Goal: Task Accomplishment & Management: Manage account settings

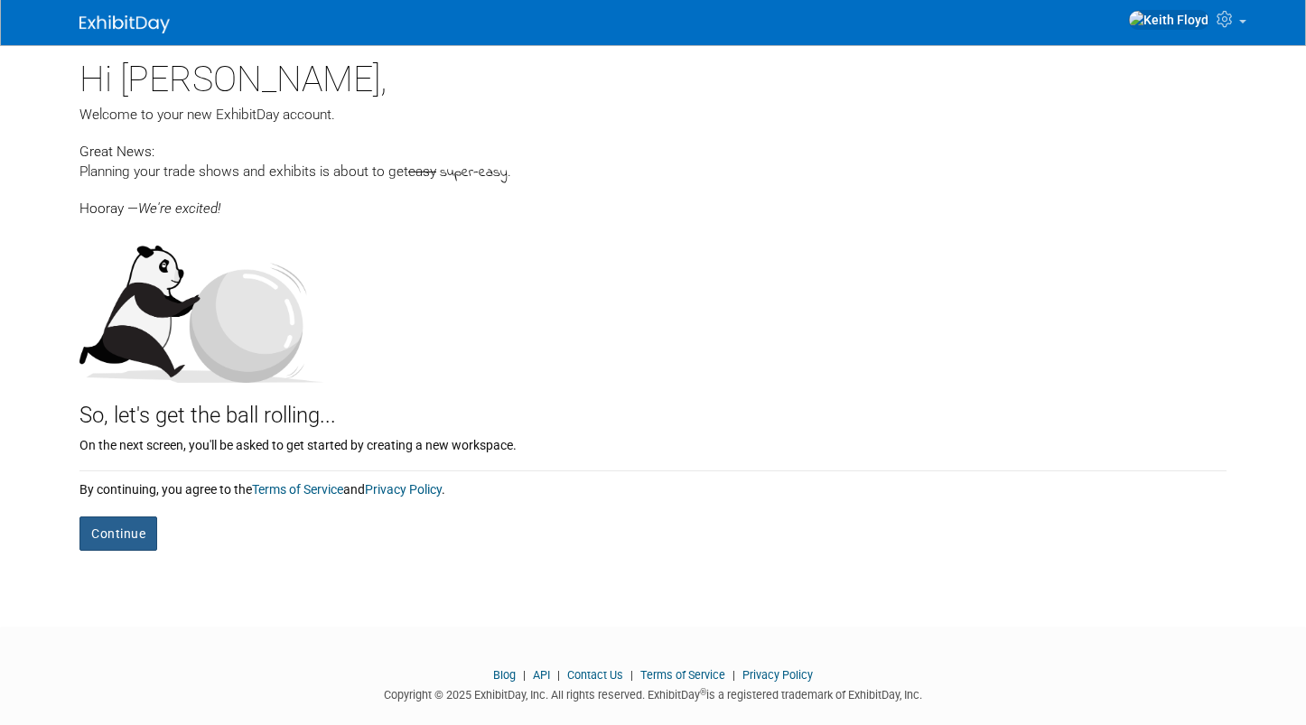
click at [130, 527] on button "Continue" at bounding box center [118, 534] width 78 height 34
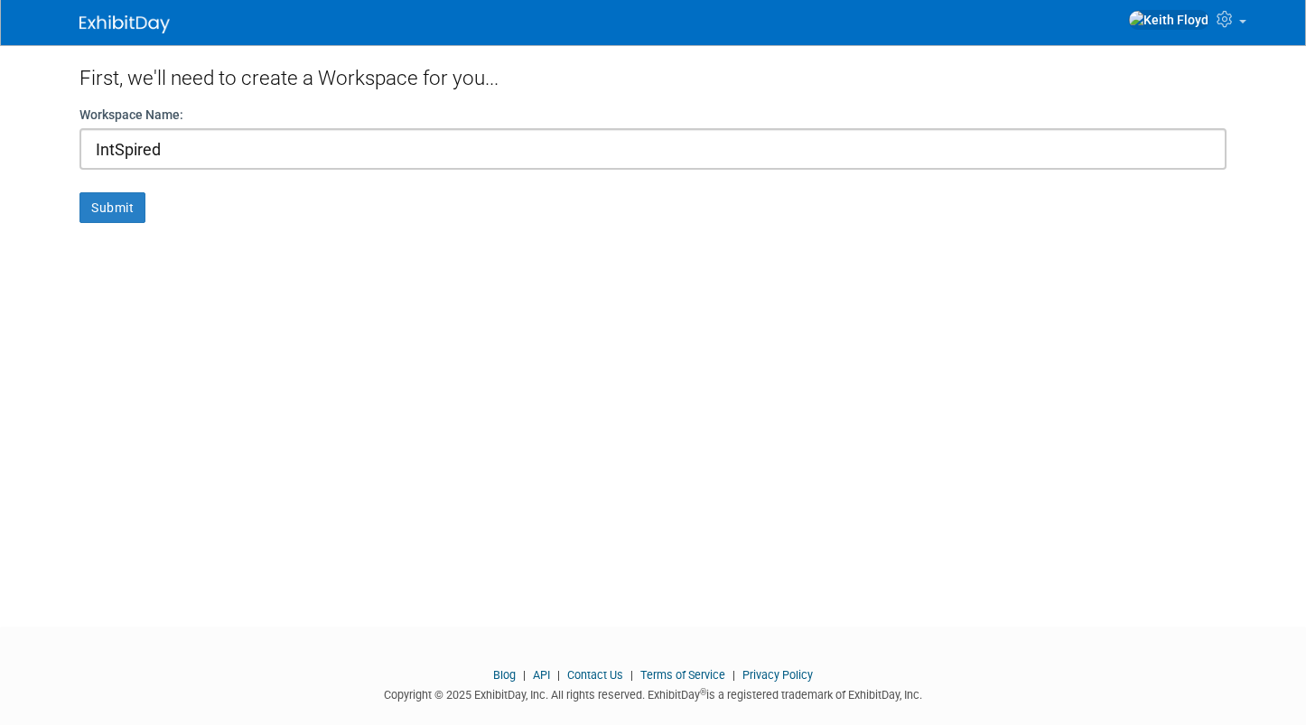
type input "IntSpired"
click at [79, 192] on button "Submit" at bounding box center [112, 207] width 66 height 31
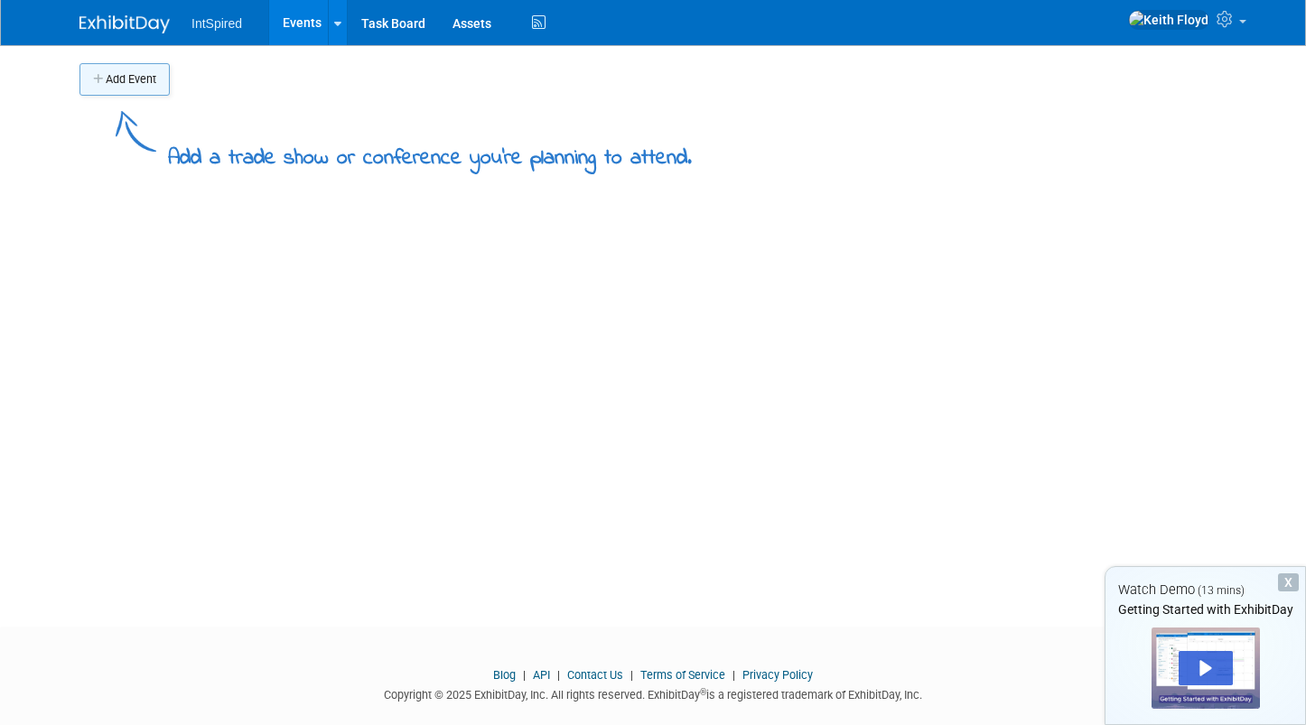
click at [134, 88] on button "Add Event" at bounding box center [124, 79] width 90 height 33
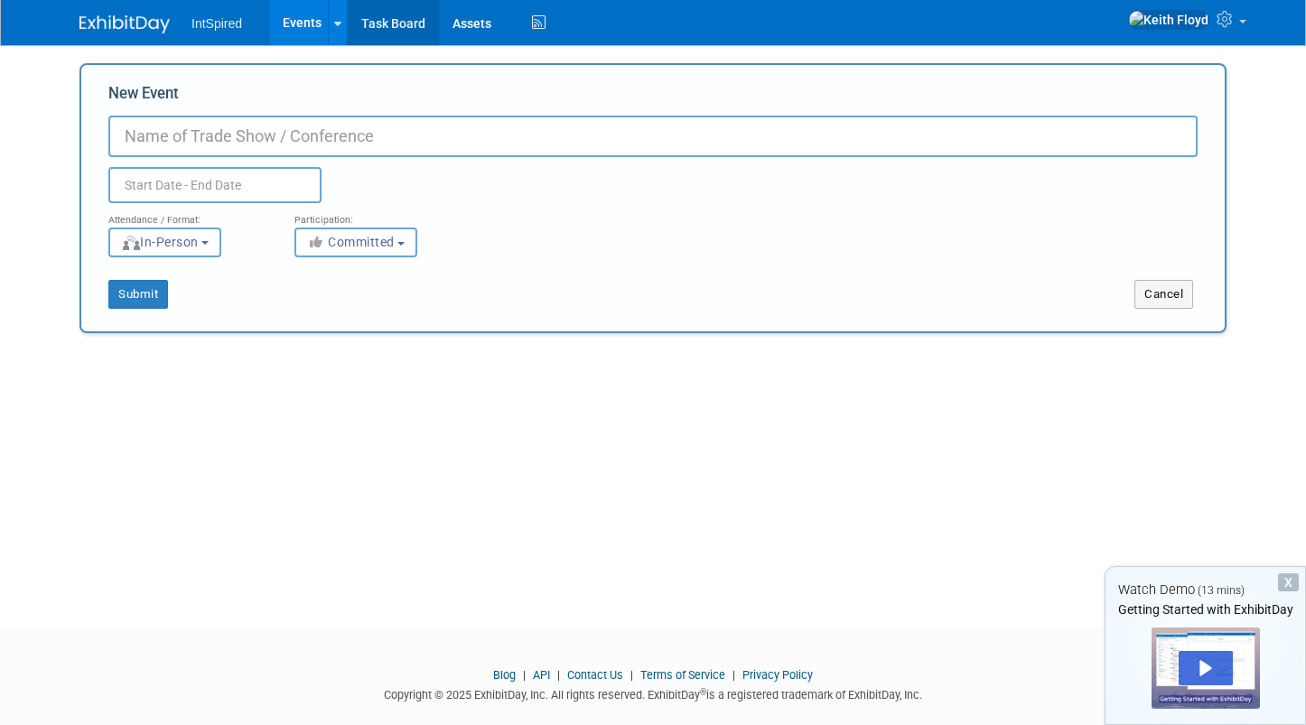
click at [374, 24] on link "Task Board" at bounding box center [393, 22] width 91 height 45
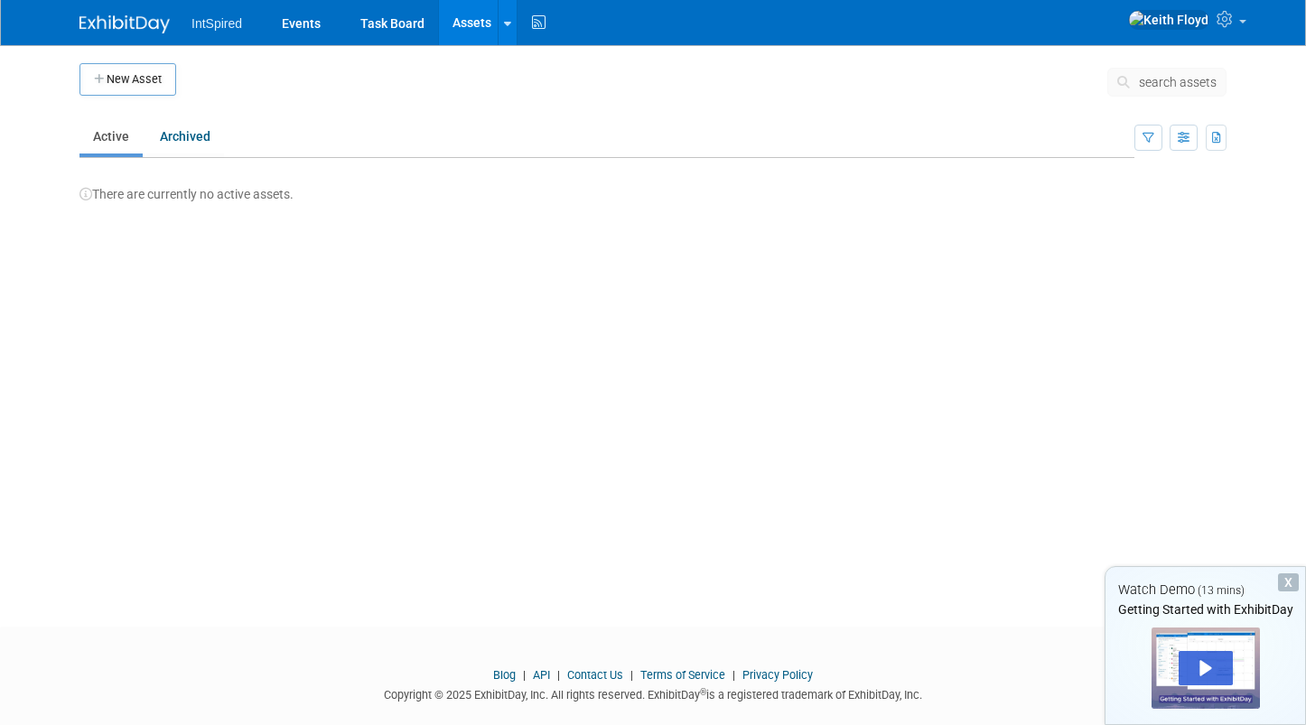
click at [1227, 646] on div at bounding box center [1206, 668] width 108 height 81
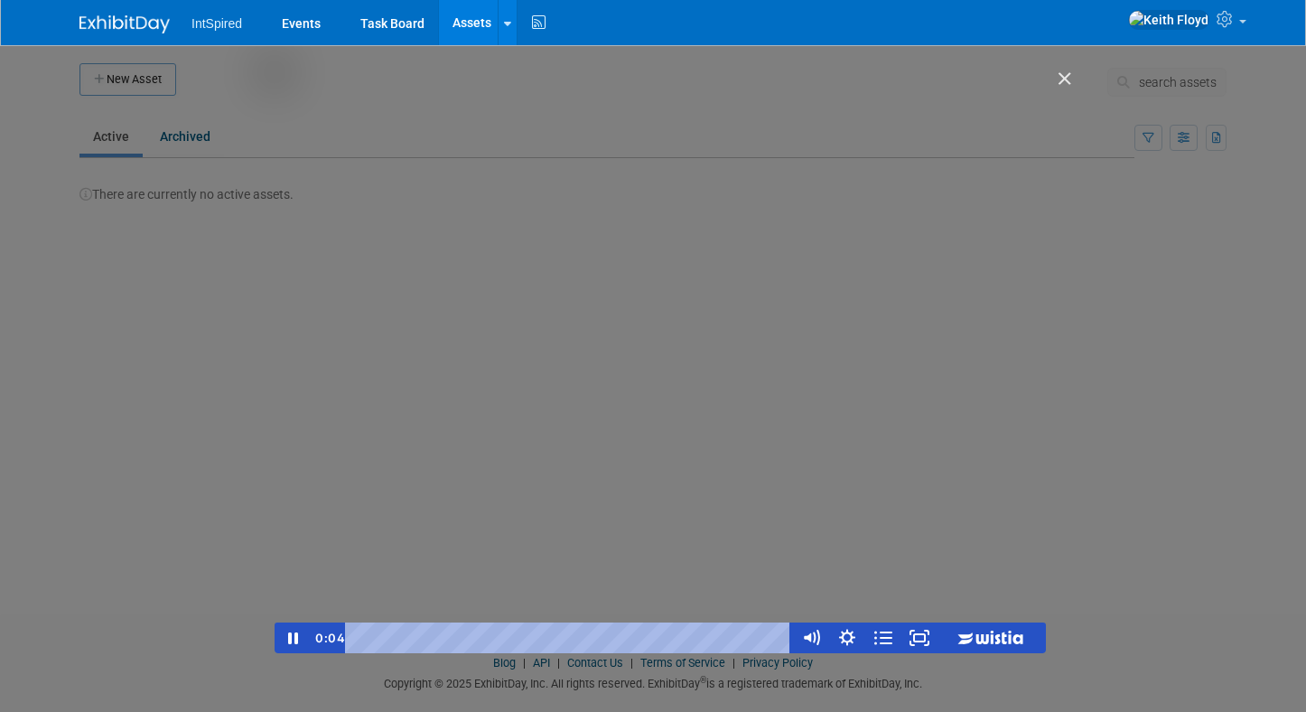
click at [434, 640] on div "Playbar" at bounding box center [571, 637] width 425 height 31
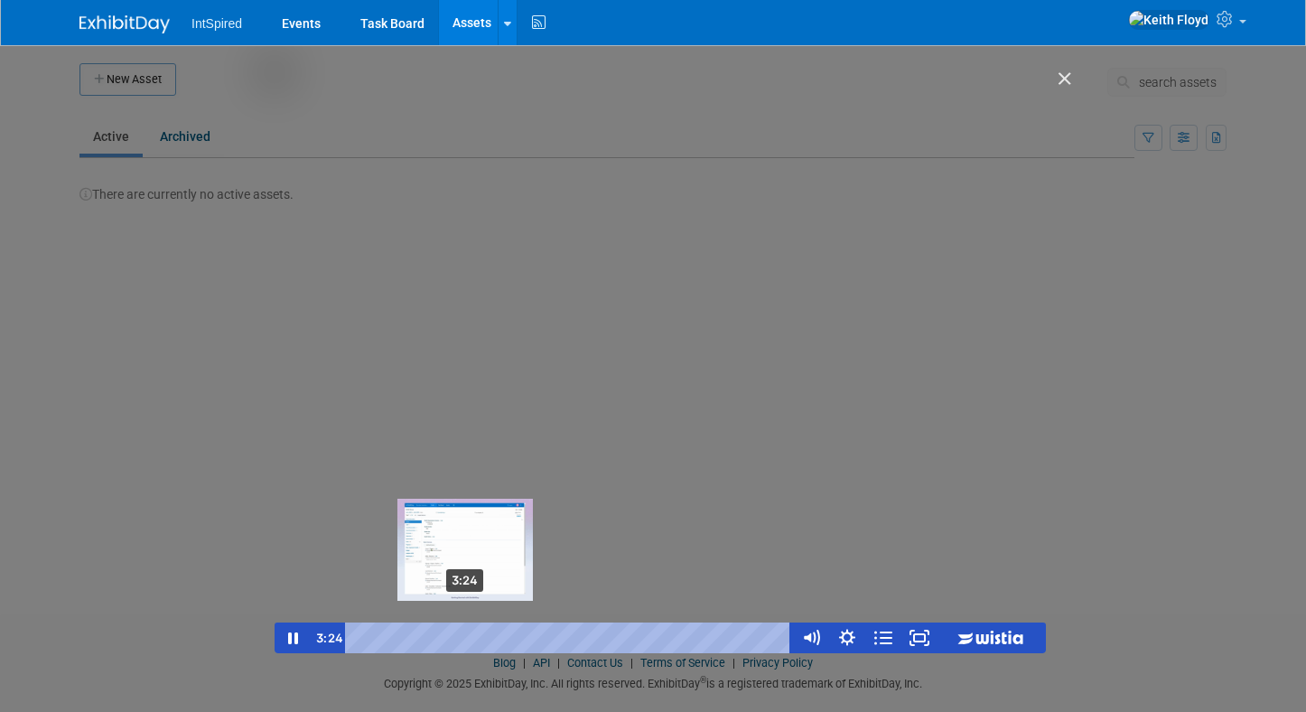
click at [466, 641] on div "3:24" at bounding box center [571, 637] width 425 height 31
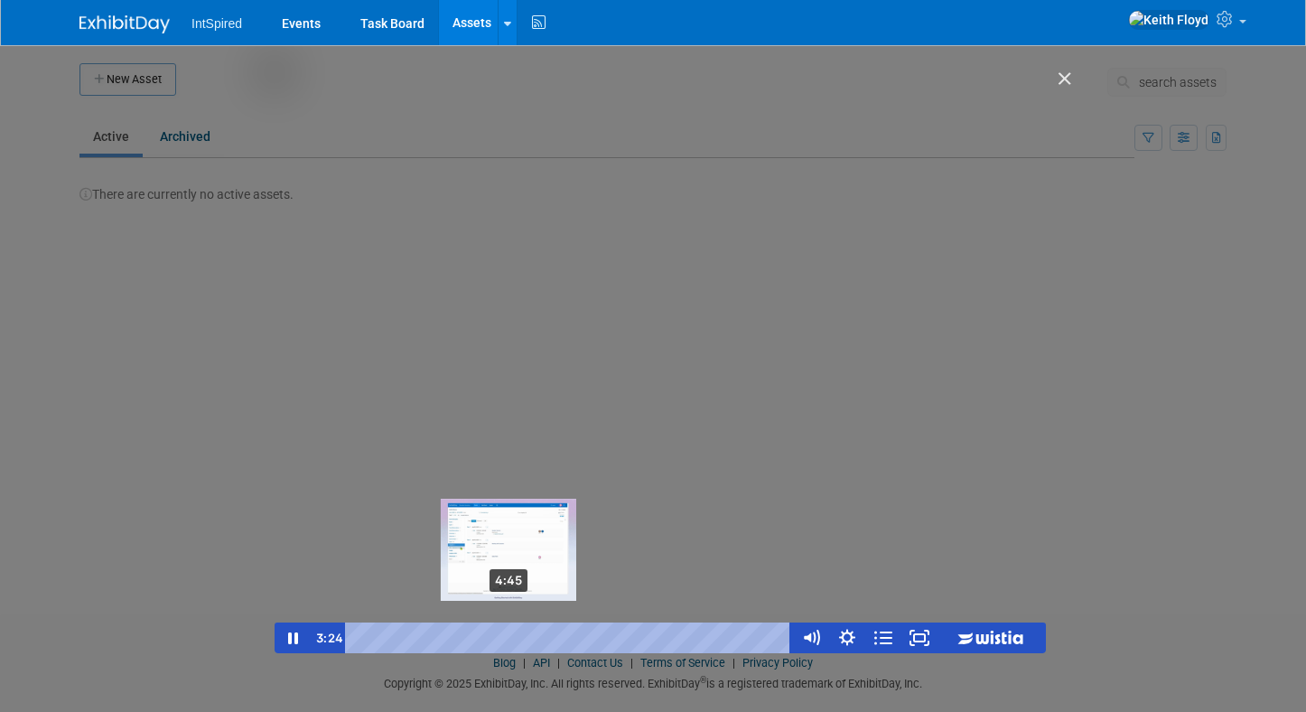
click at [513, 641] on div "4:45" at bounding box center [571, 637] width 425 height 31
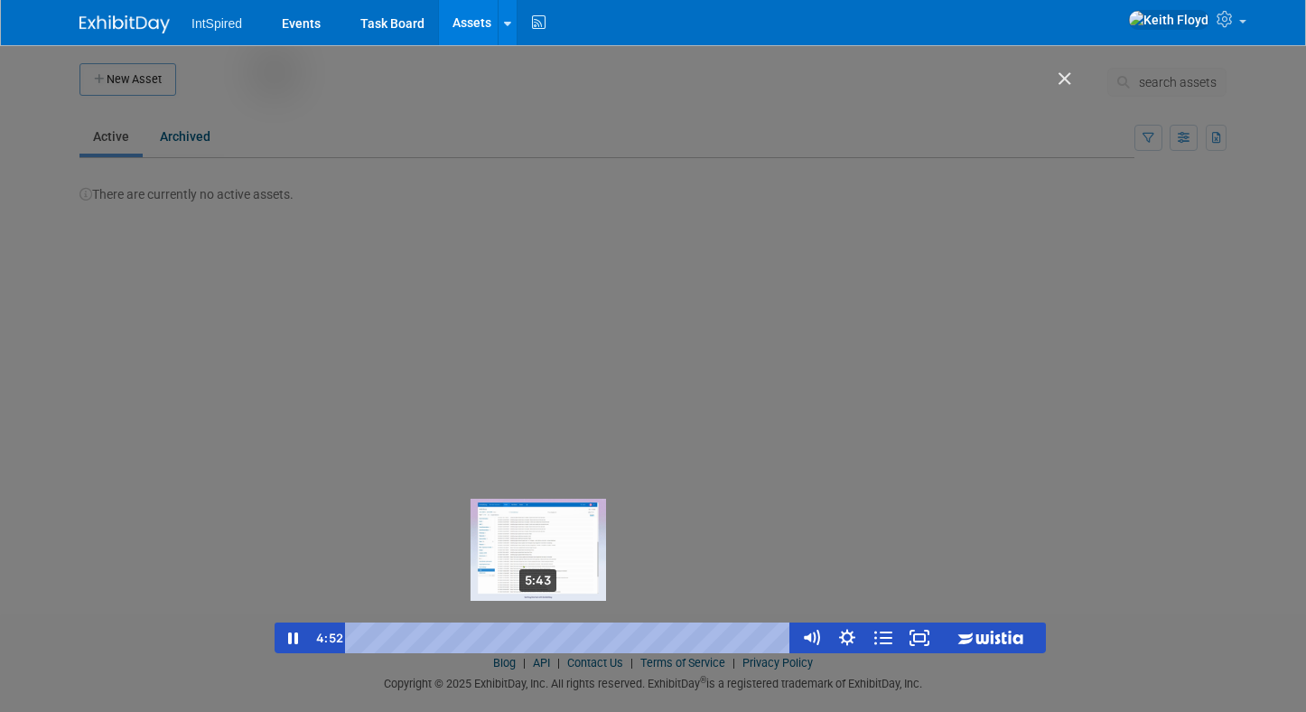
click at [542, 638] on div "5:43" at bounding box center [571, 637] width 425 height 31
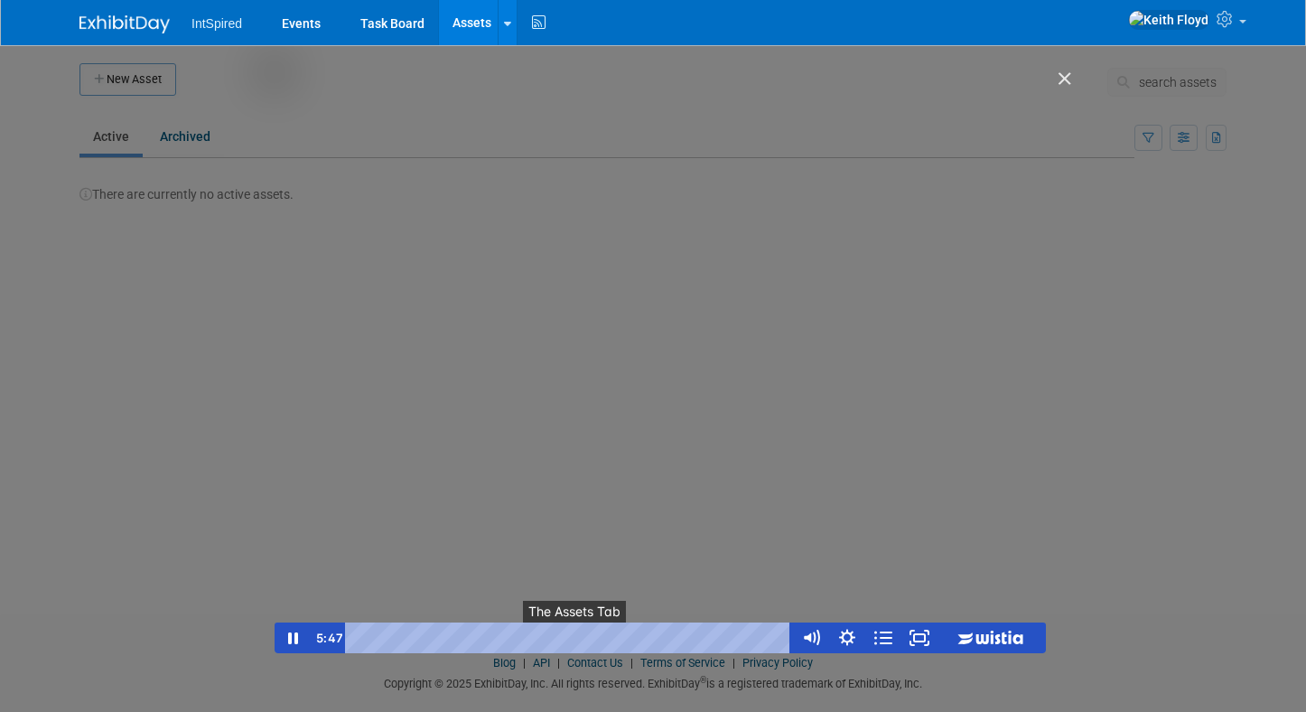
click at [572, 637] on button "●" at bounding box center [577, 637] width 14 height 31
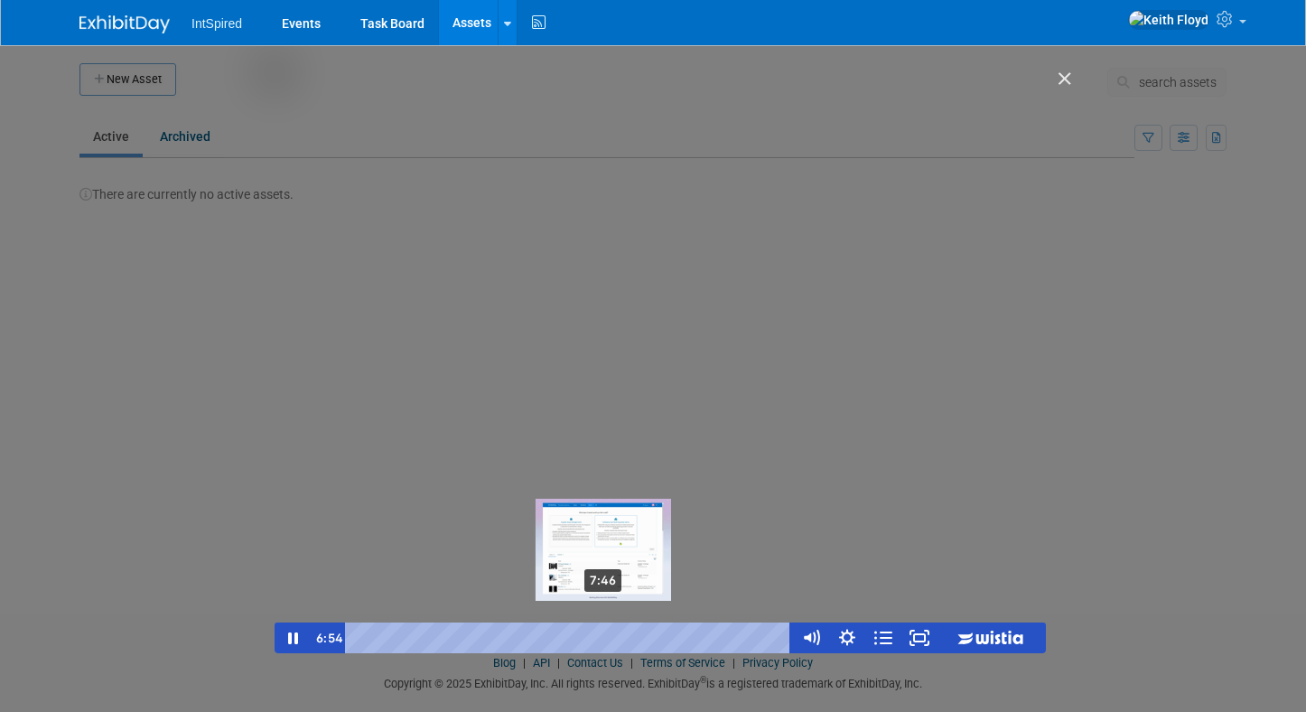
click at [605, 636] on div "7:46" at bounding box center [571, 637] width 425 height 31
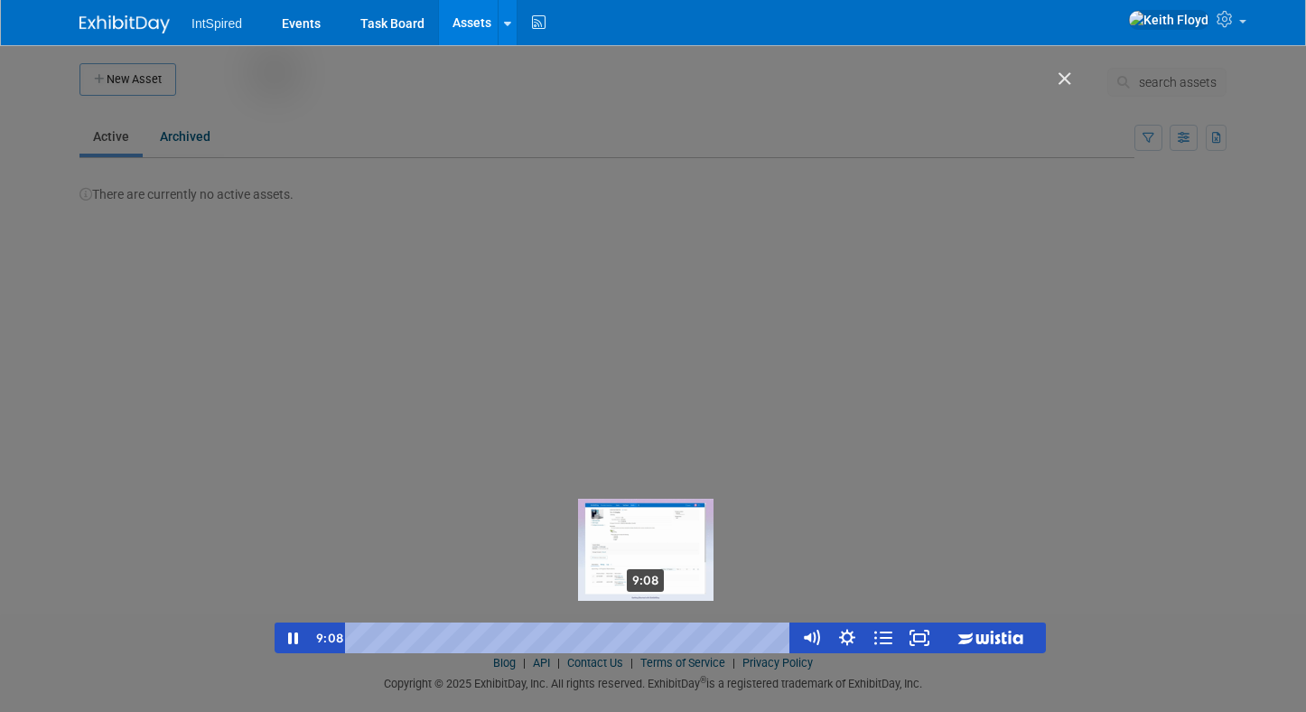
click at [649, 636] on div "9:08" at bounding box center [571, 637] width 425 height 31
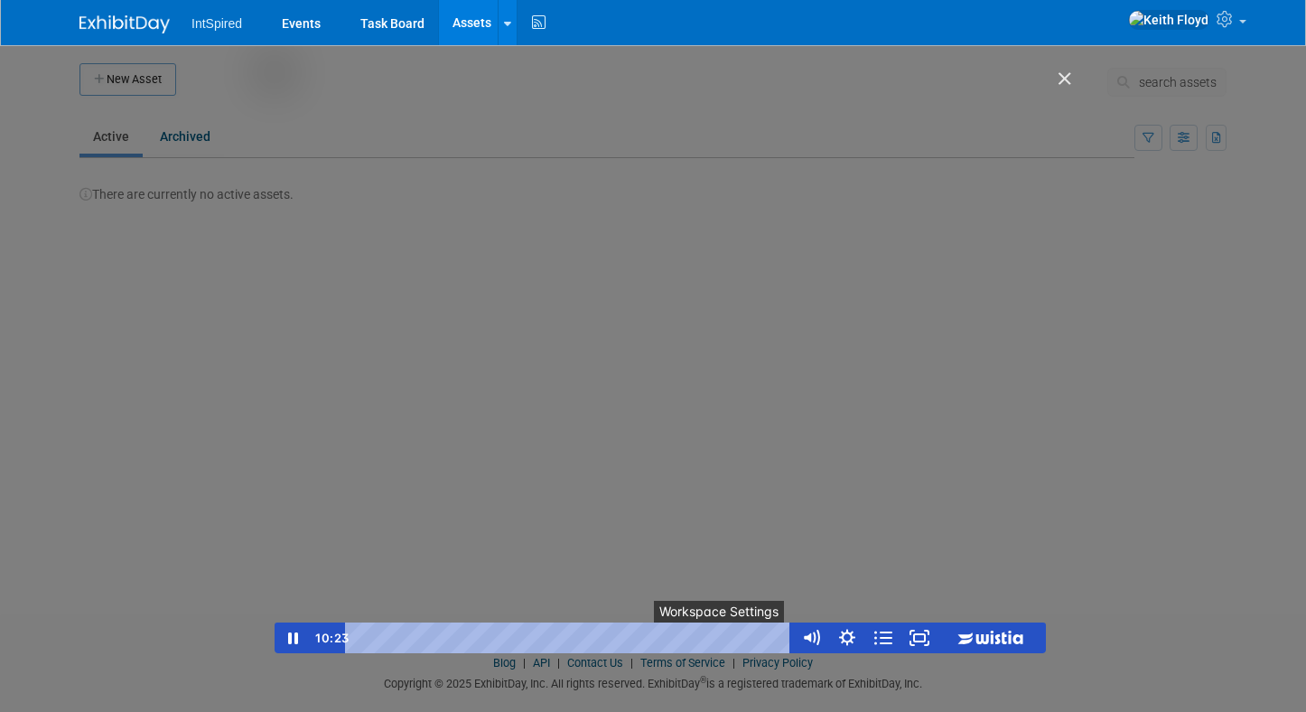
click at [717, 632] on button "●" at bounding box center [722, 637] width 14 height 31
click at [768, 636] on span "●" at bounding box center [768, 638] width 5 height 5
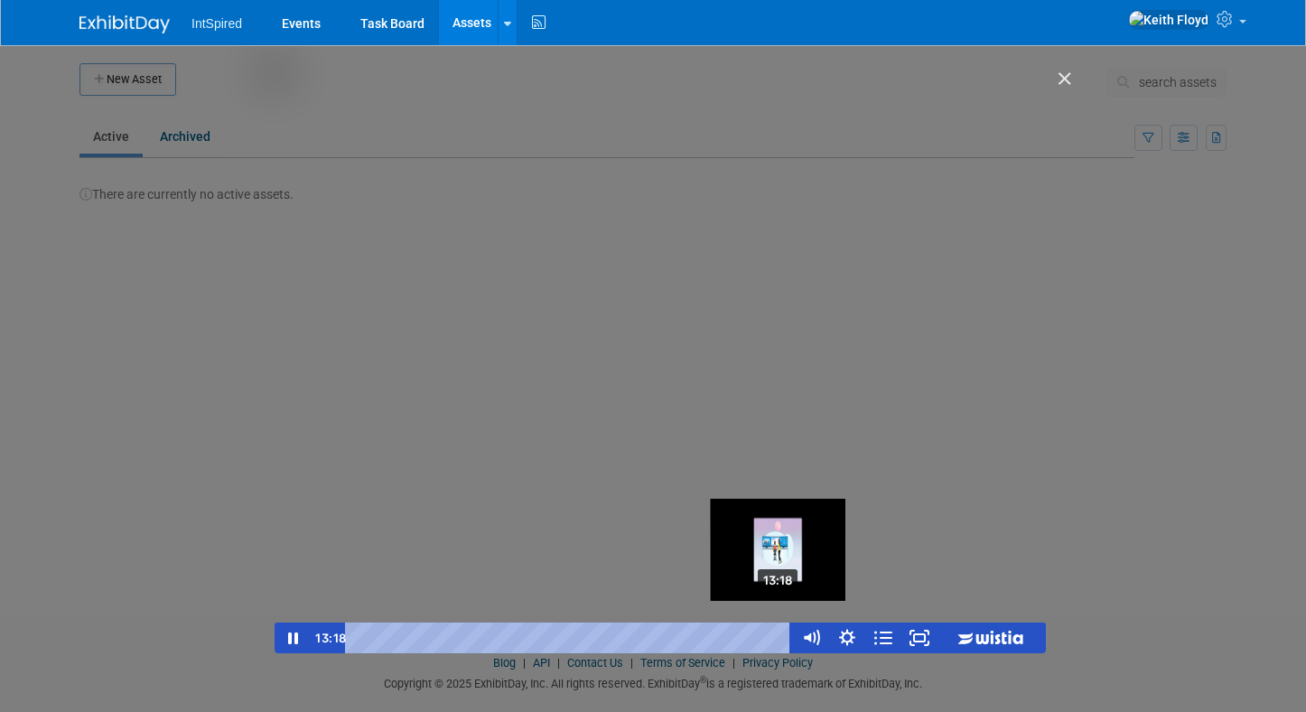
click at [781, 639] on div "13:18" at bounding box center [571, 637] width 425 height 31
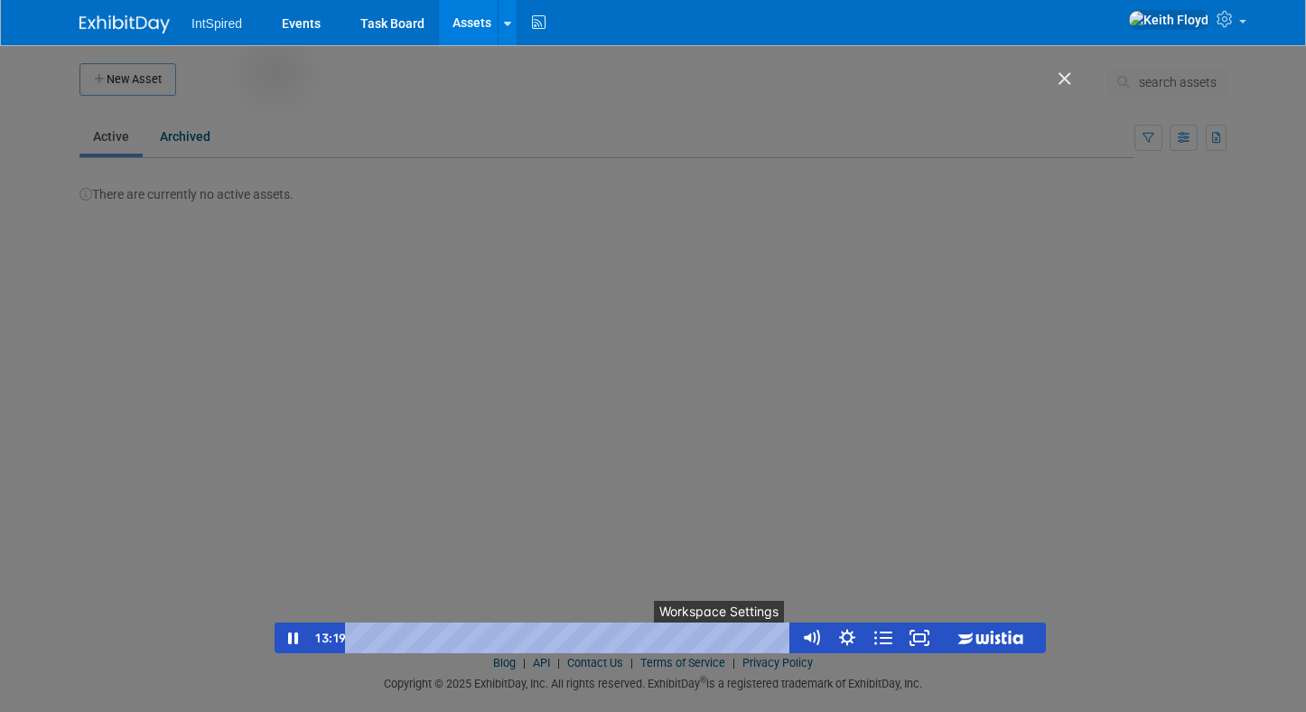
click at [728, 635] on button "●" at bounding box center [722, 637] width 14 height 31
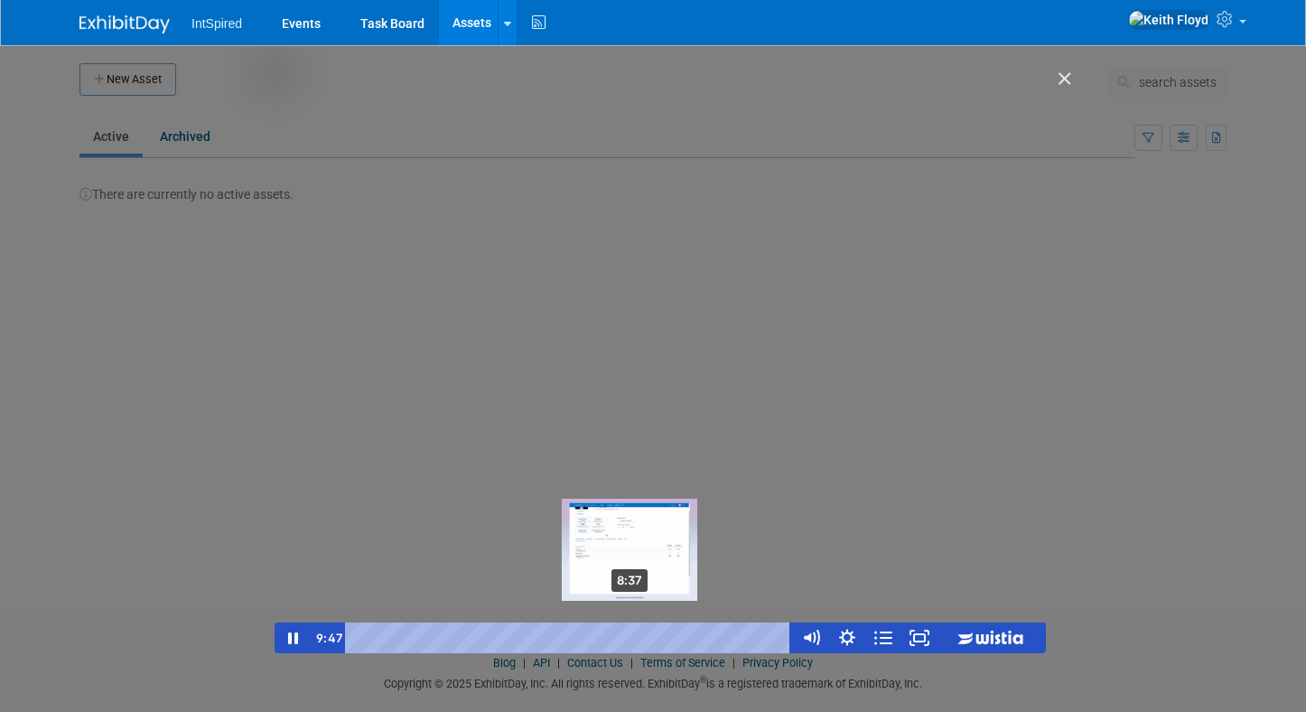
click at [631, 639] on div "8:37" at bounding box center [571, 637] width 425 height 31
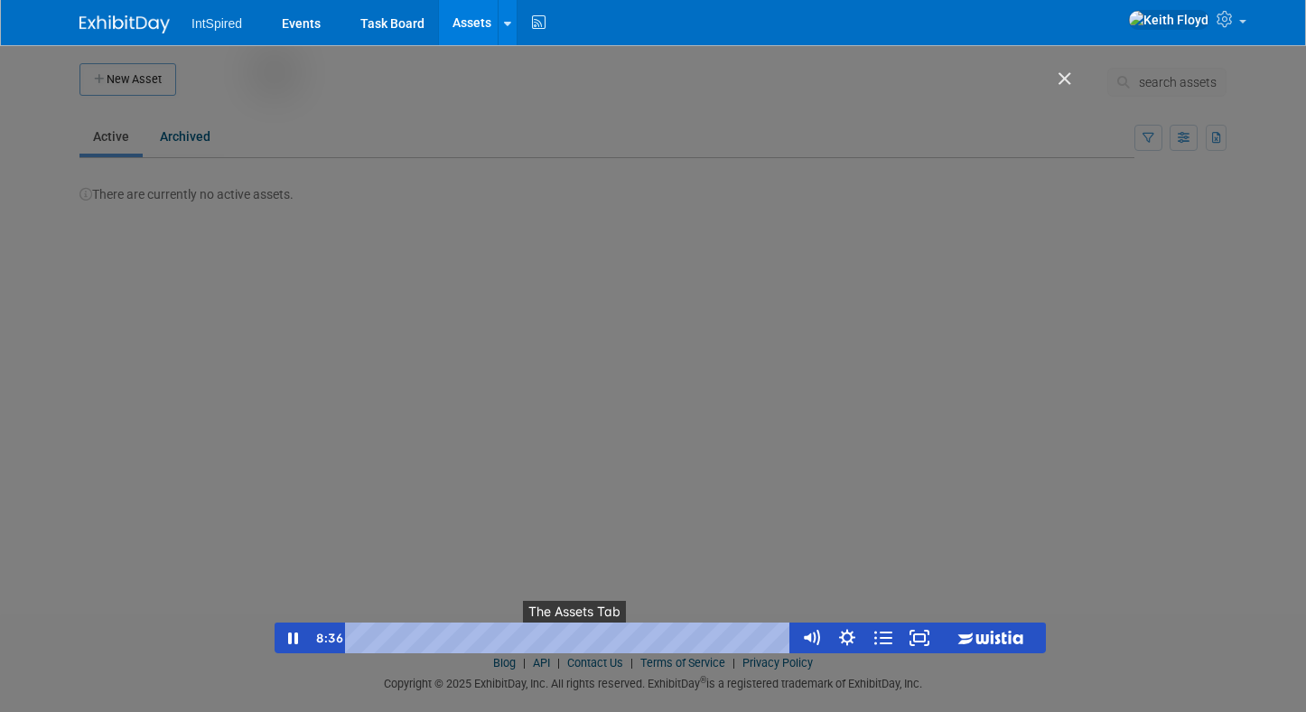
click at [582, 633] on button "●" at bounding box center [577, 637] width 14 height 31
click at [402, 624] on button "●" at bounding box center [394, 637] width 14 height 31
click at [289, 634] on icon "Pause" at bounding box center [293, 638] width 12 height 14
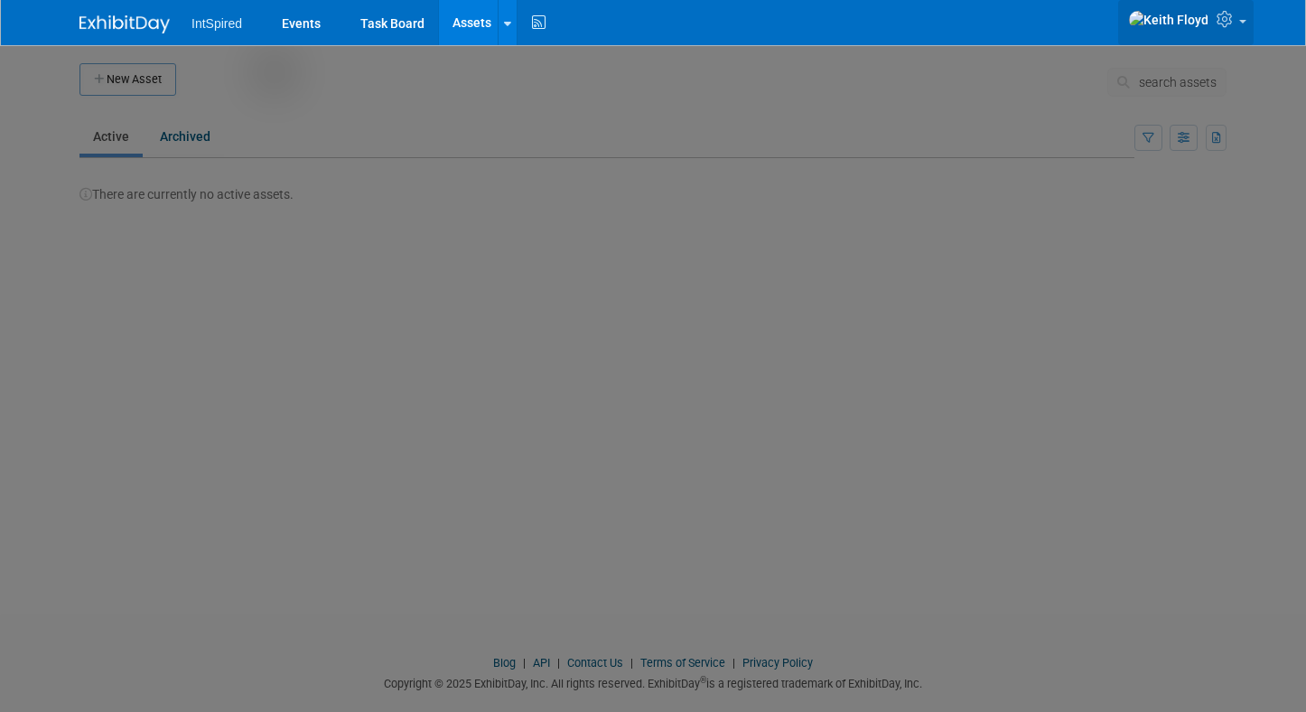
click at [1227, 25] on link at bounding box center [1185, 22] width 135 height 45
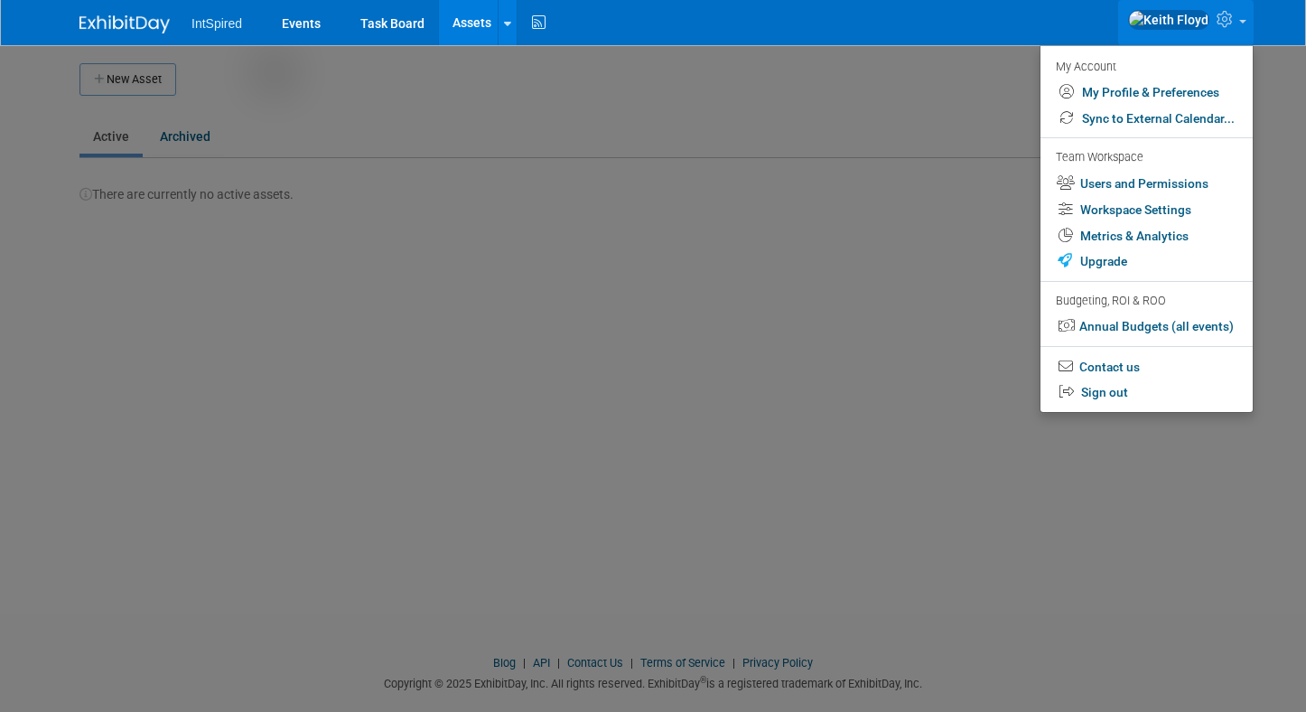
click at [1246, 23] on span at bounding box center [1242, 22] width 7 height 4
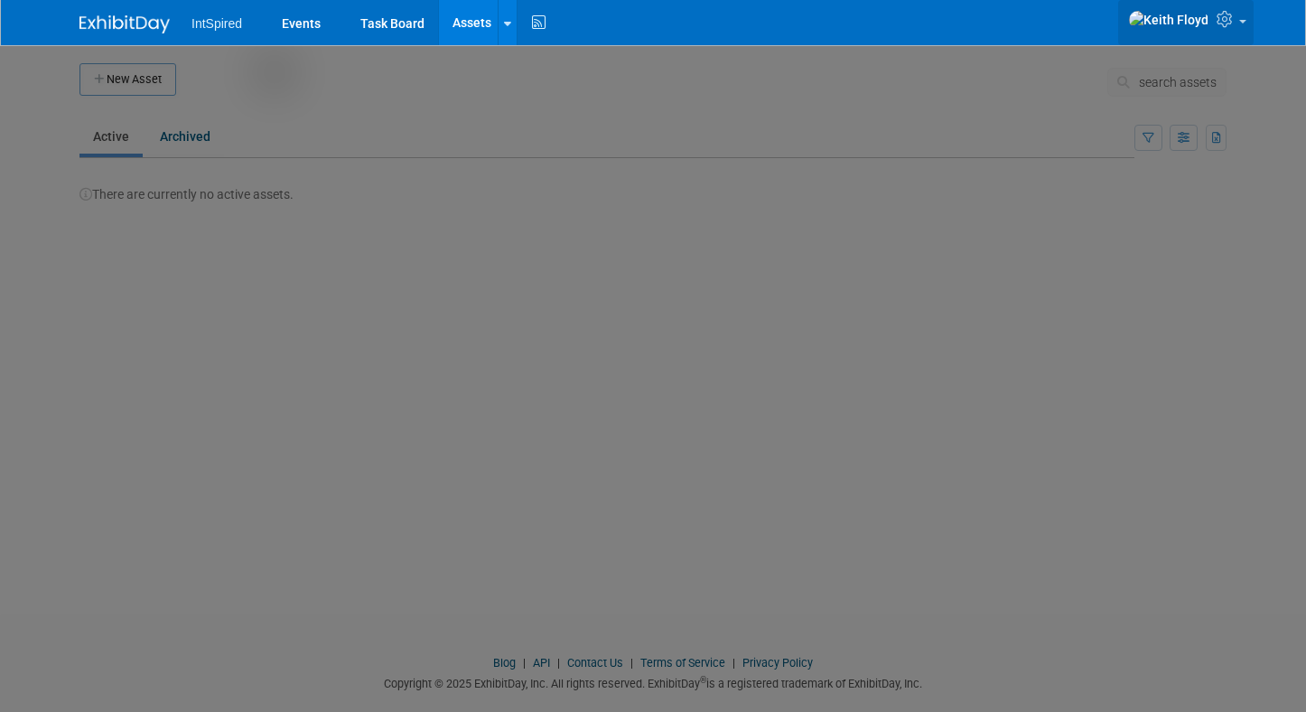
click at [1246, 23] on span at bounding box center [1242, 22] width 7 height 4
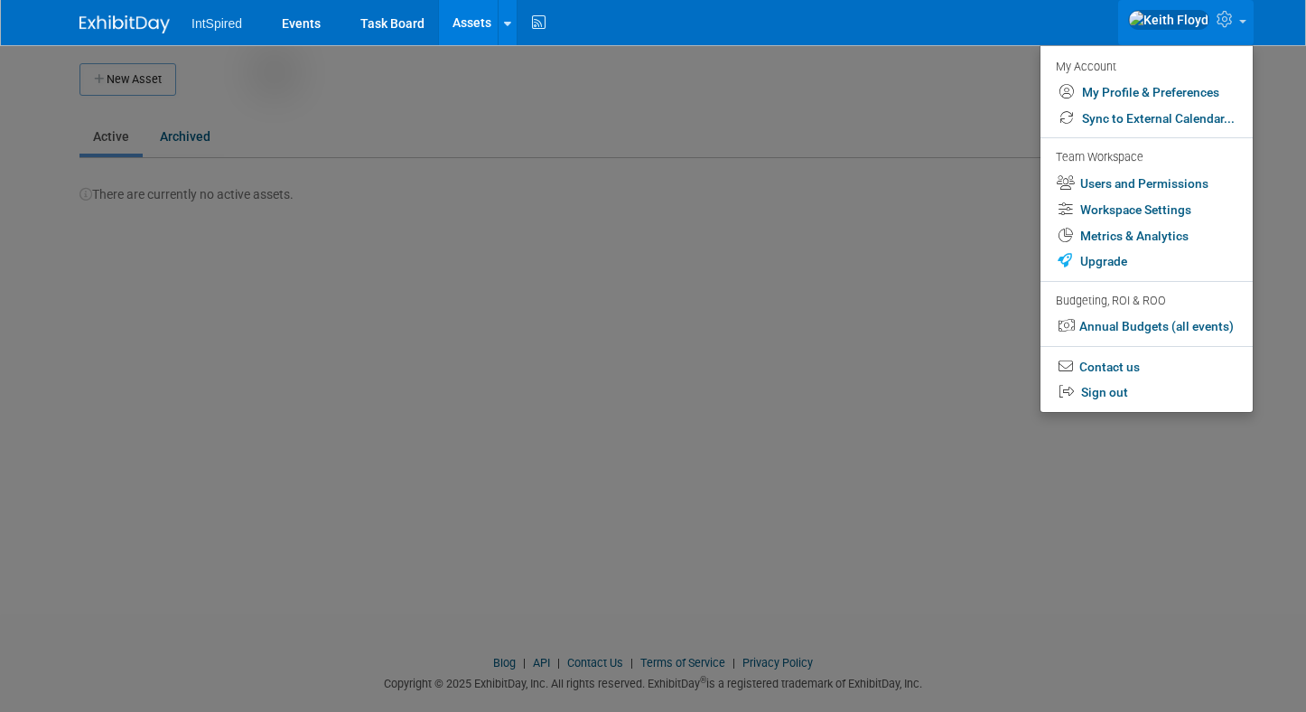
click at [119, 31] on img at bounding box center [124, 24] width 90 height 18
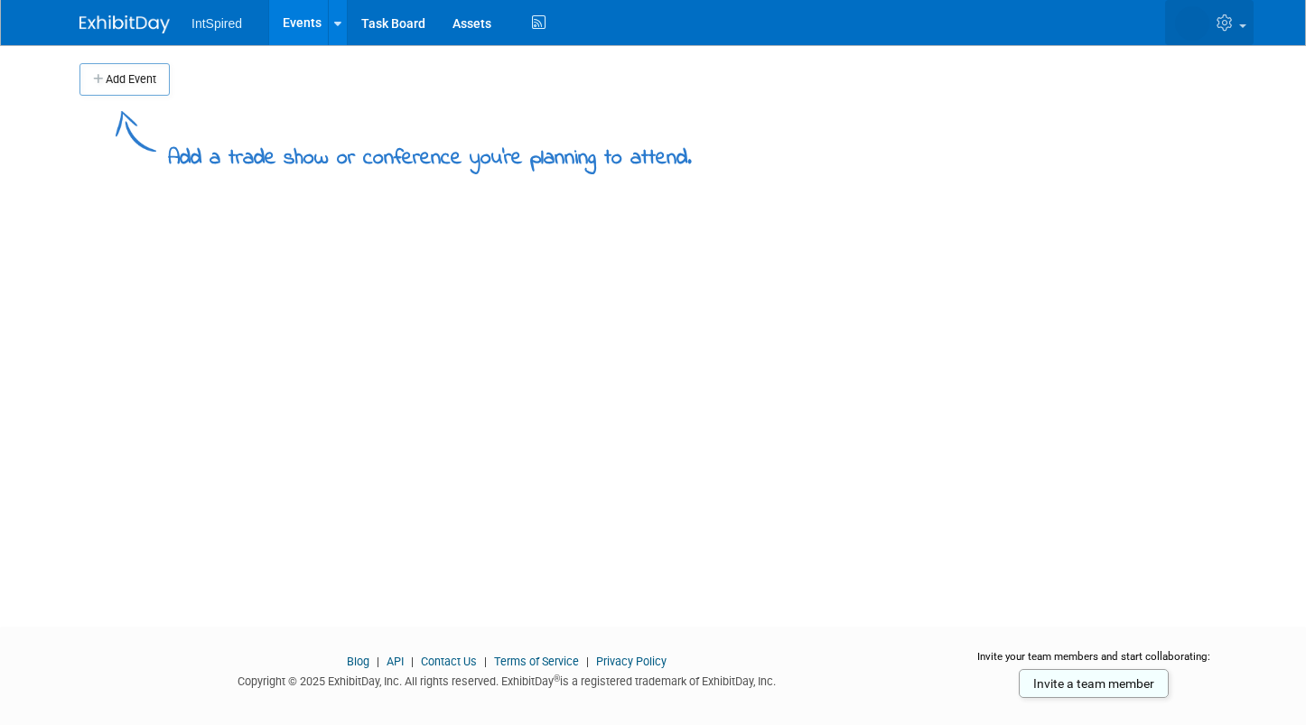
click at [1237, 27] on icon at bounding box center [1227, 22] width 21 height 16
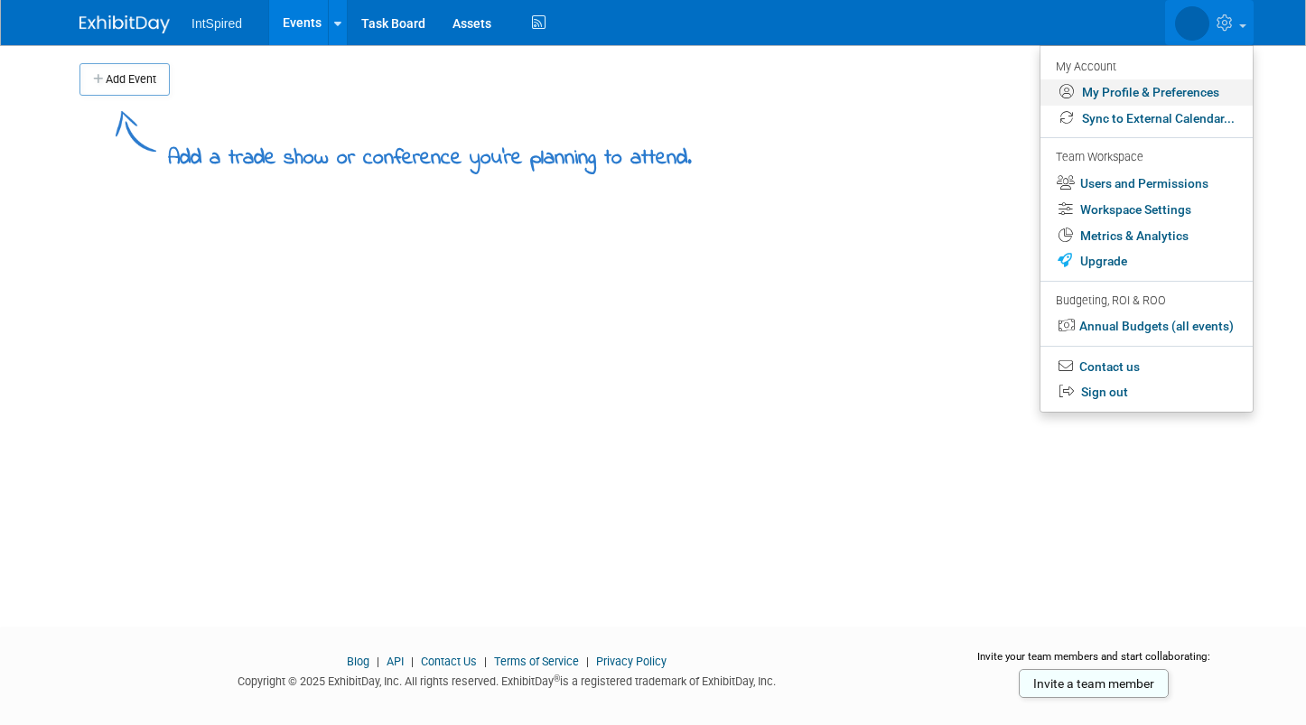
click at [1137, 86] on link "My Profile & Preferences" at bounding box center [1146, 92] width 212 height 26
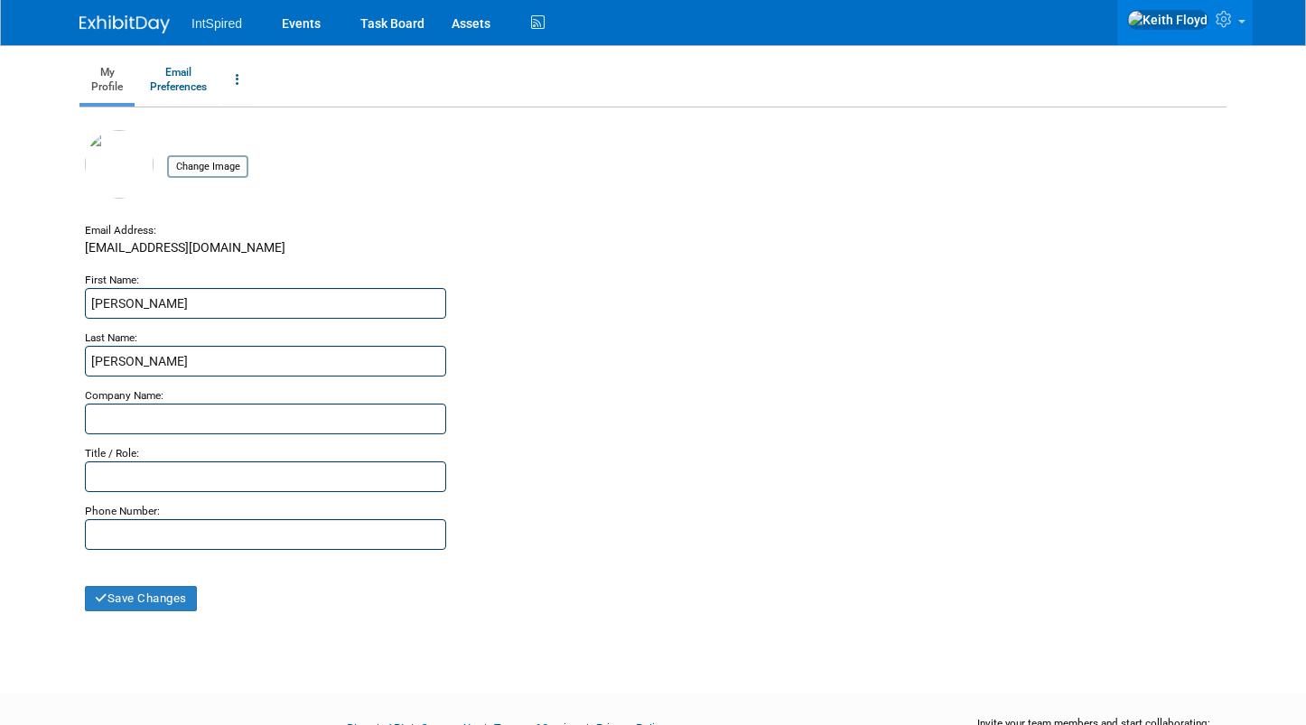
scroll to position [141, 0]
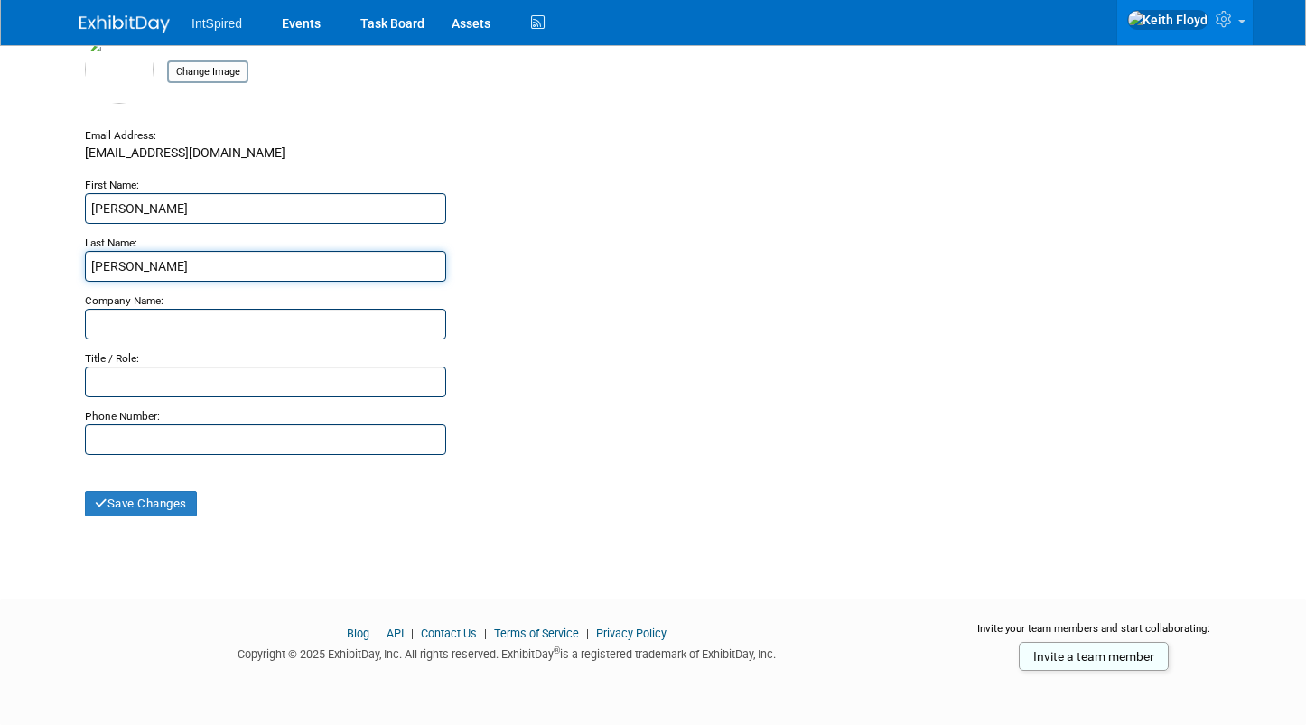
drag, startPoint x: 160, startPoint y: 266, endPoint x: 5, endPoint y: 268, distance: 155.4
click at [5, 268] on body "IntSpired Events Task Board Assets" at bounding box center [653, 221] width 1306 height 725
click at [170, 506] on button "Save Changes" at bounding box center [141, 503] width 112 height 25
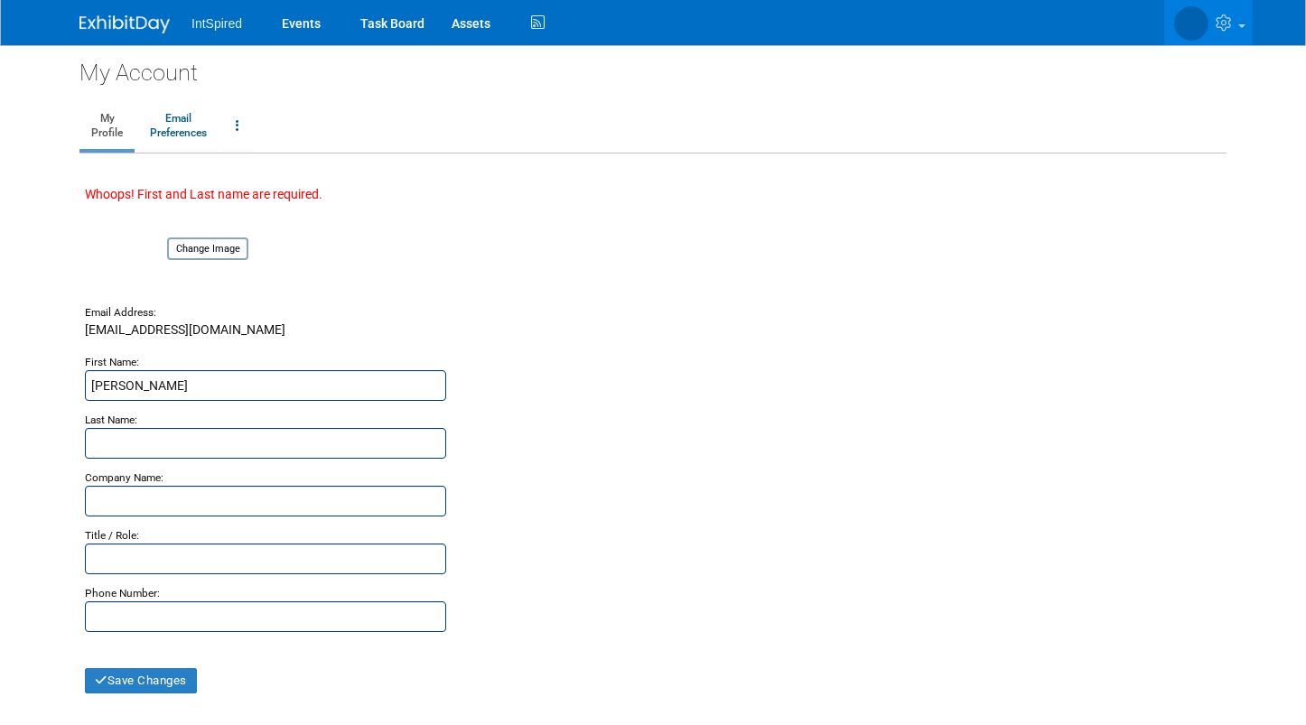
click at [130, 24] on img at bounding box center [124, 24] width 90 height 18
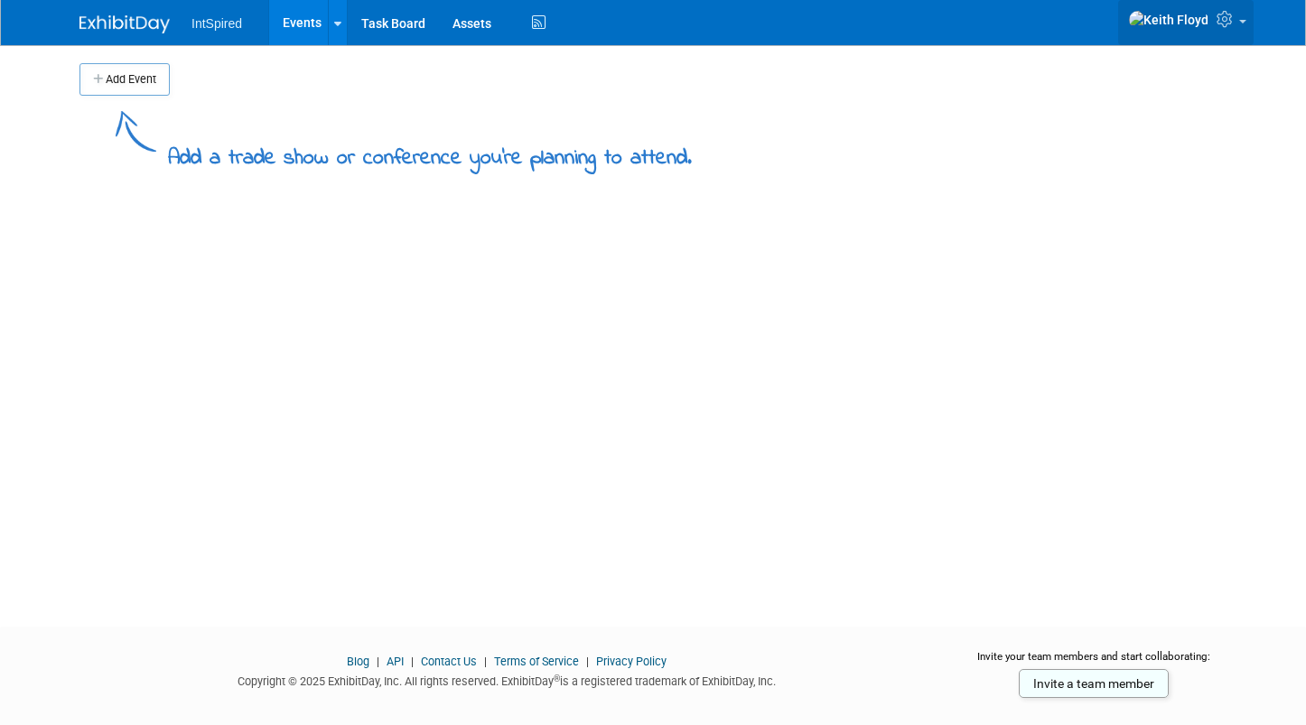
click at [1205, 27] on img at bounding box center [1168, 20] width 81 height 20
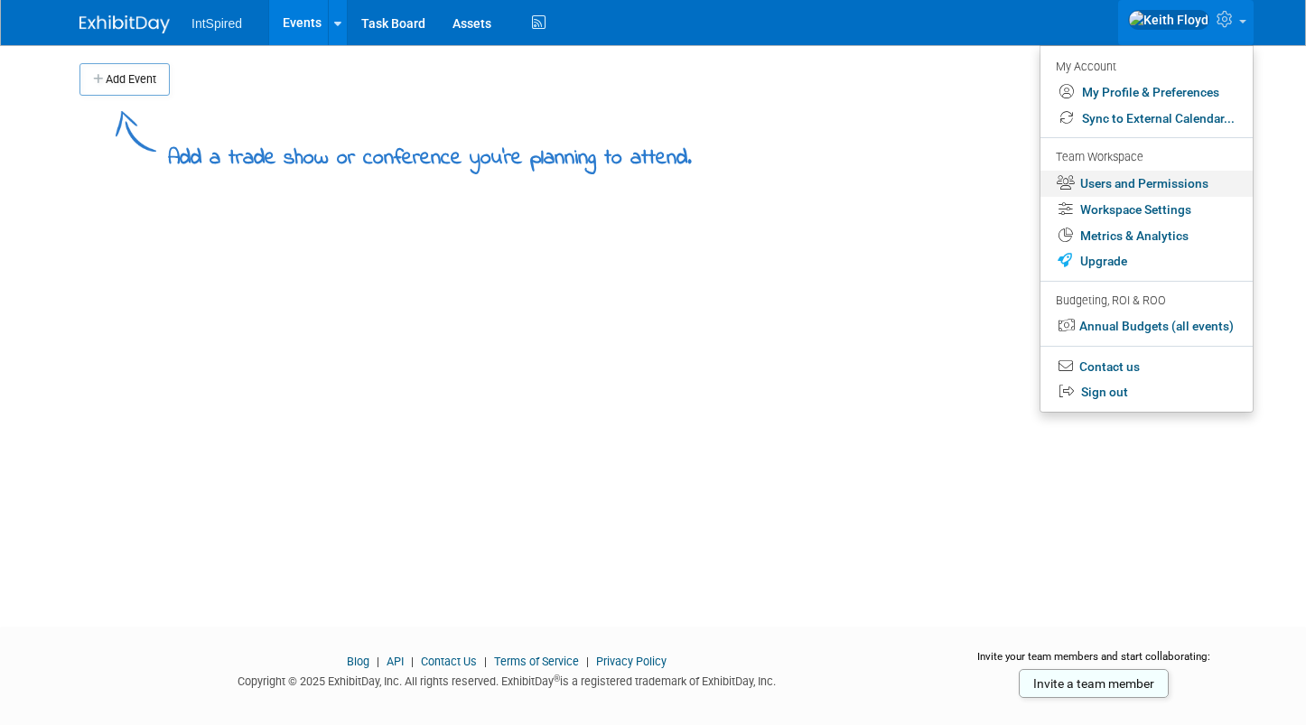
click at [1178, 181] on link "Users and Permissions" at bounding box center [1146, 184] width 212 height 26
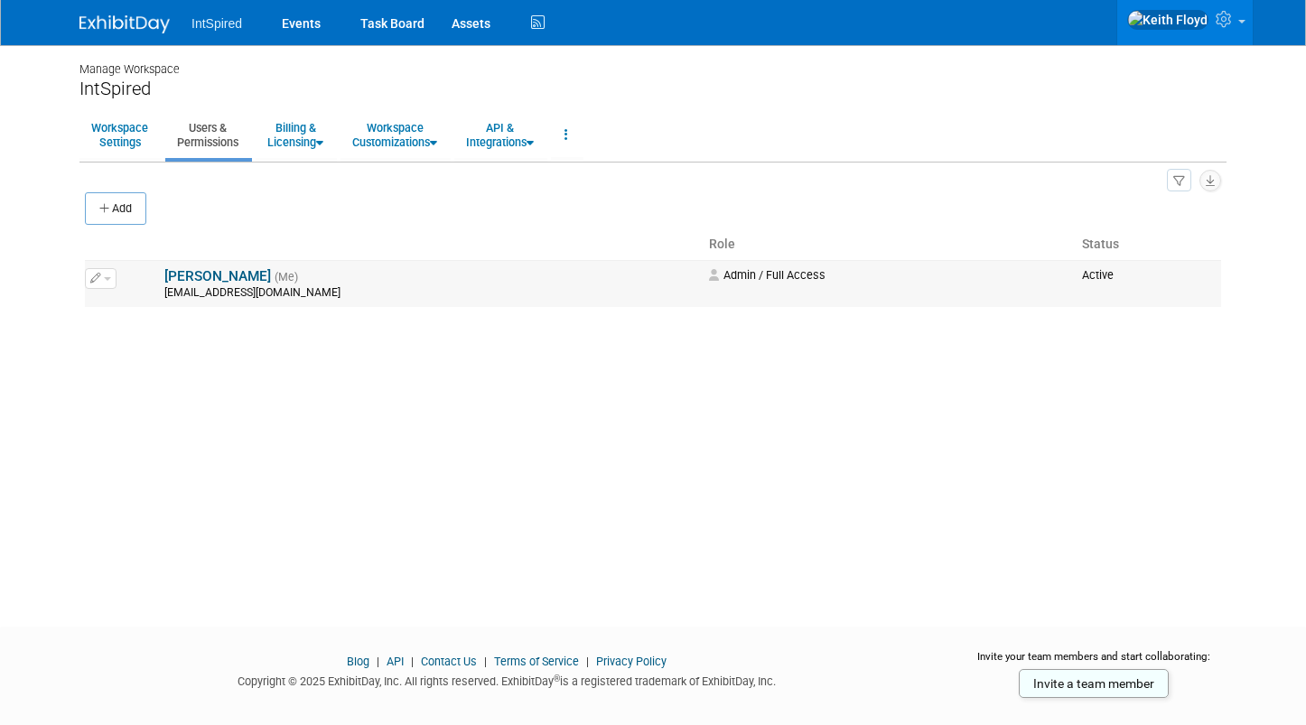
click at [104, 281] on span "button" at bounding box center [107, 279] width 7 height 4
click at [107, 297] on link "Edit" at bounding box center [157, 307] width 143 height 25
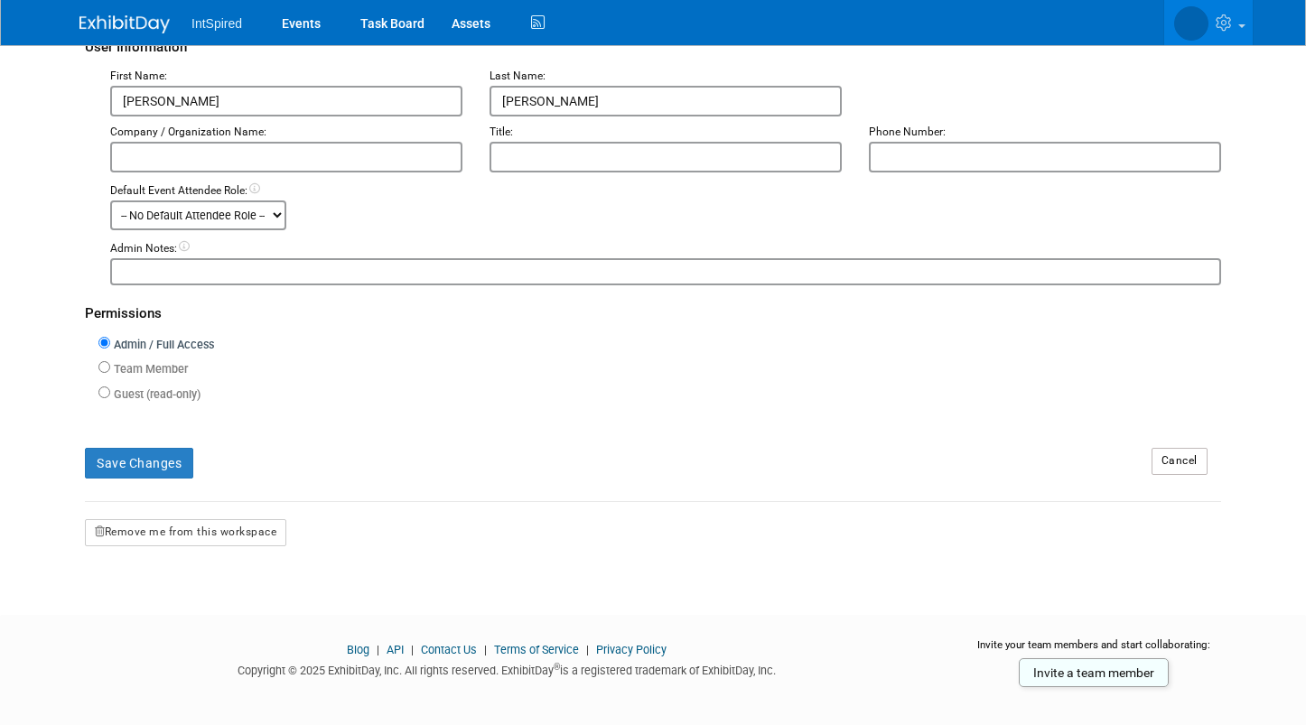
scroll to position [361, 0]
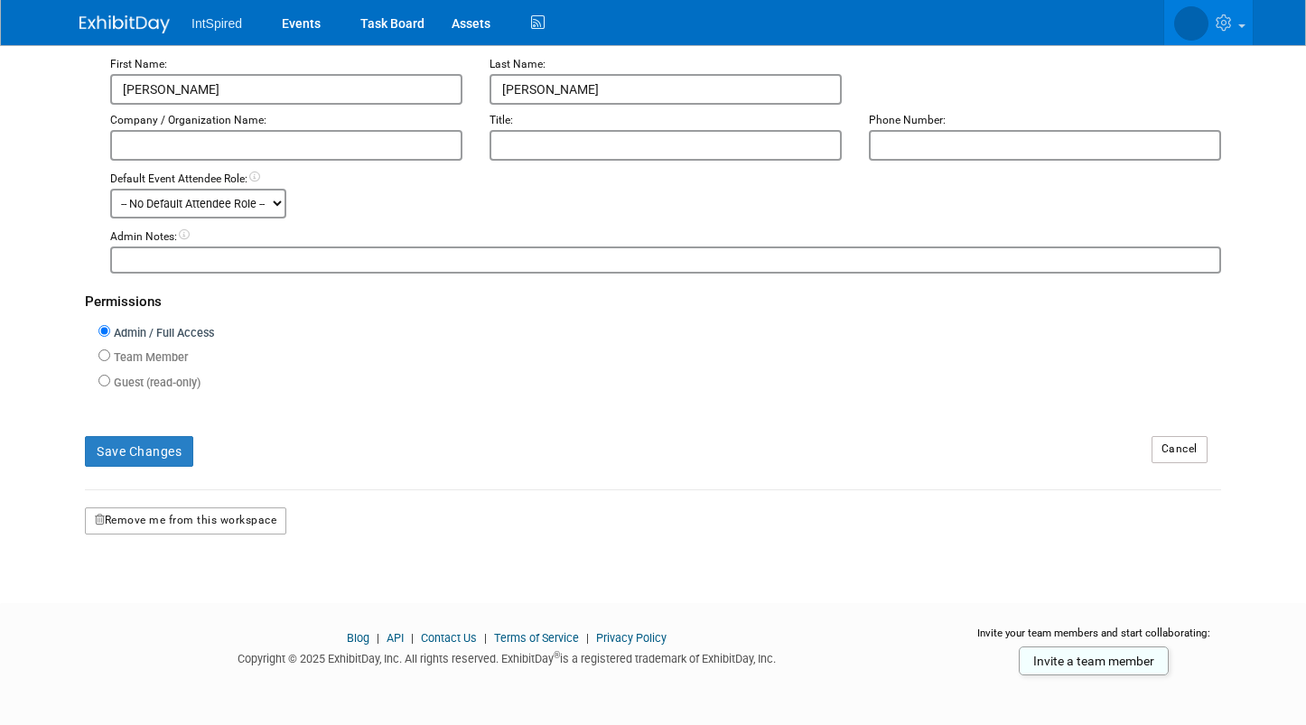
click at [211, 523] on button "Remove me from this workspace" at bounding box center [185, 521] width 201 height 27
click at [167, 593] on link "Yes" at bounding box center [165, 597] width 53 height 29
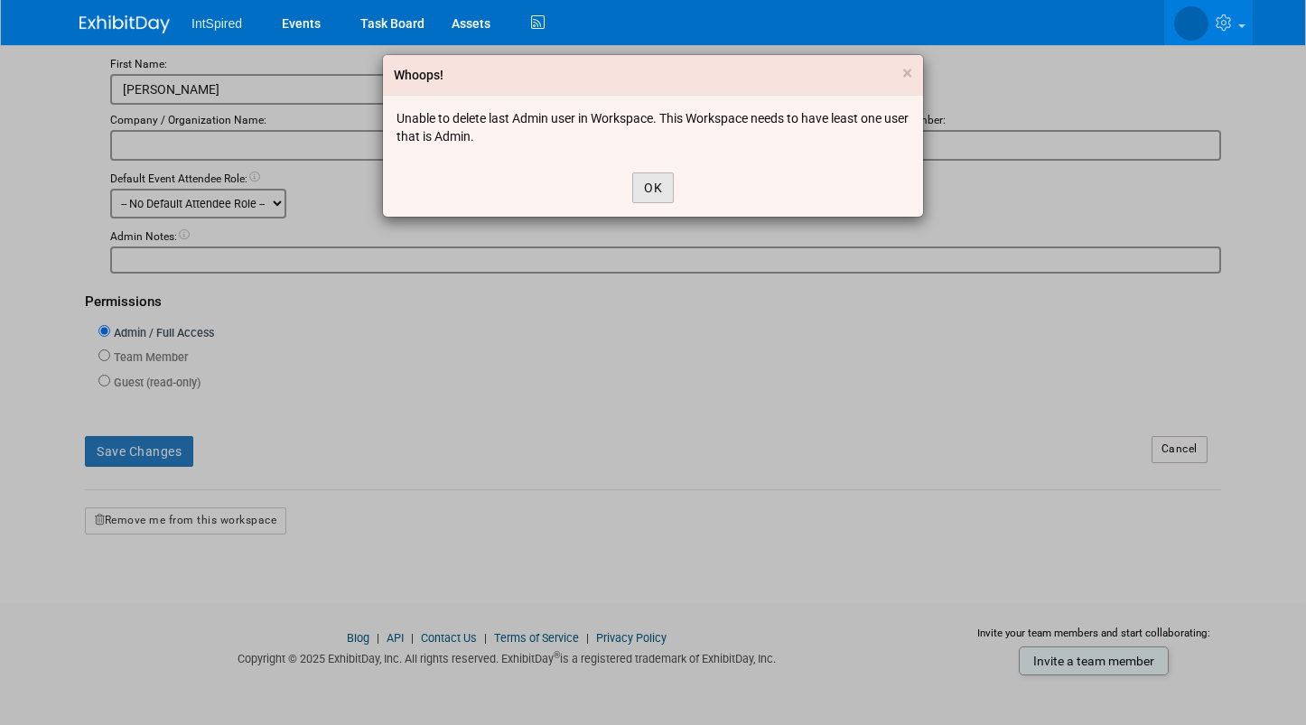
click at [657, 189] on button "OK" at bounding box center [653, 188] width 42 height 31
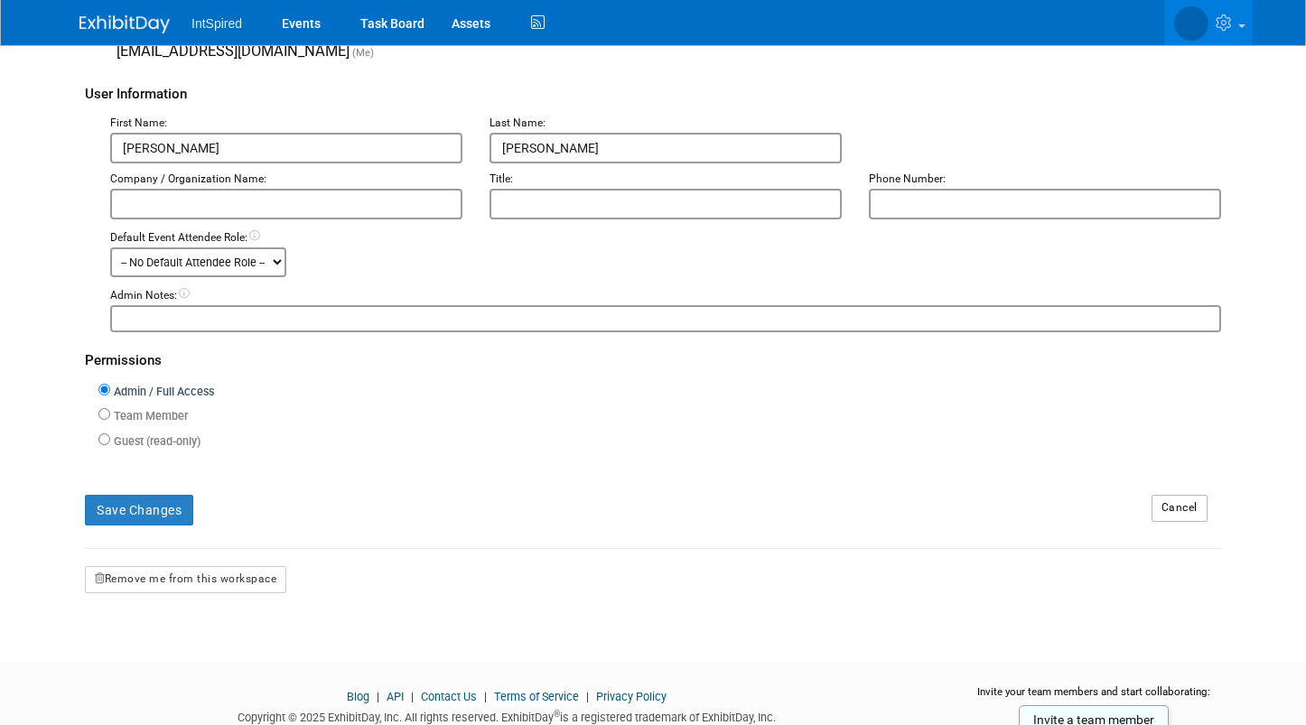
scroll to position [271, 0]
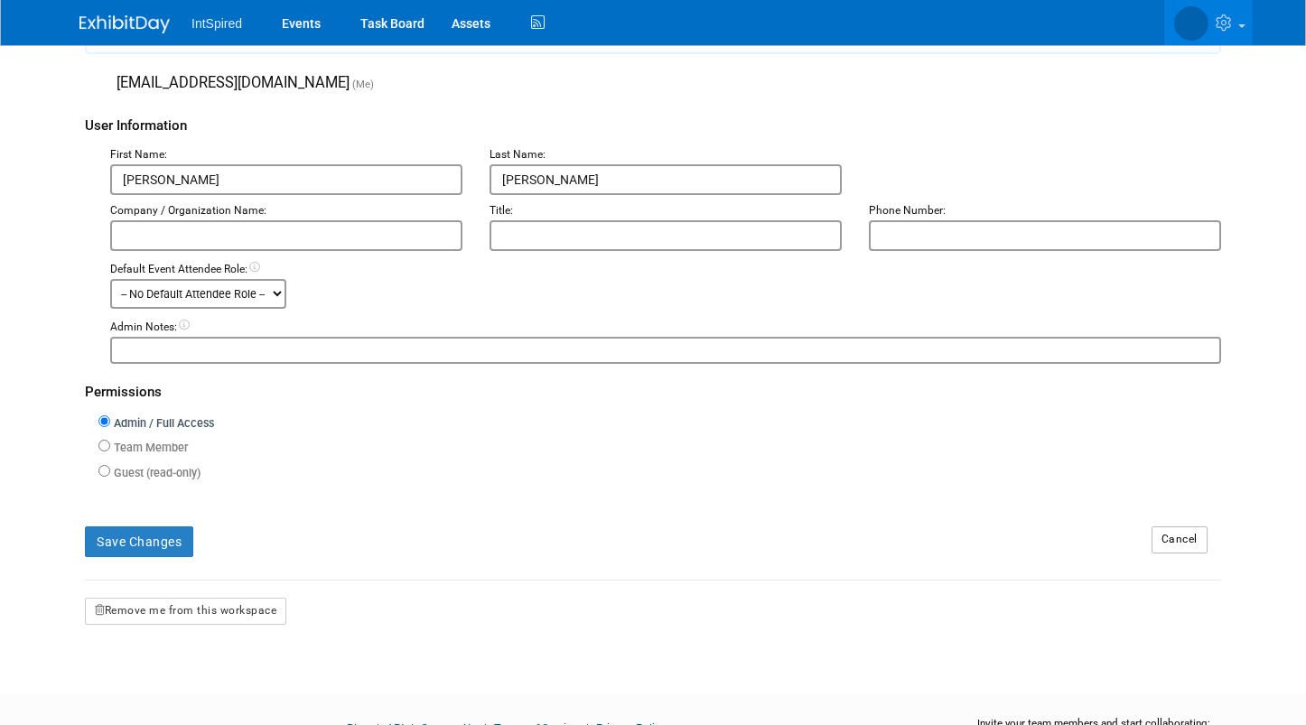
drag, startPoint x: 547, startPoint y: 170, endPoint x: 425, endPoint y: 173, distance: 122.0
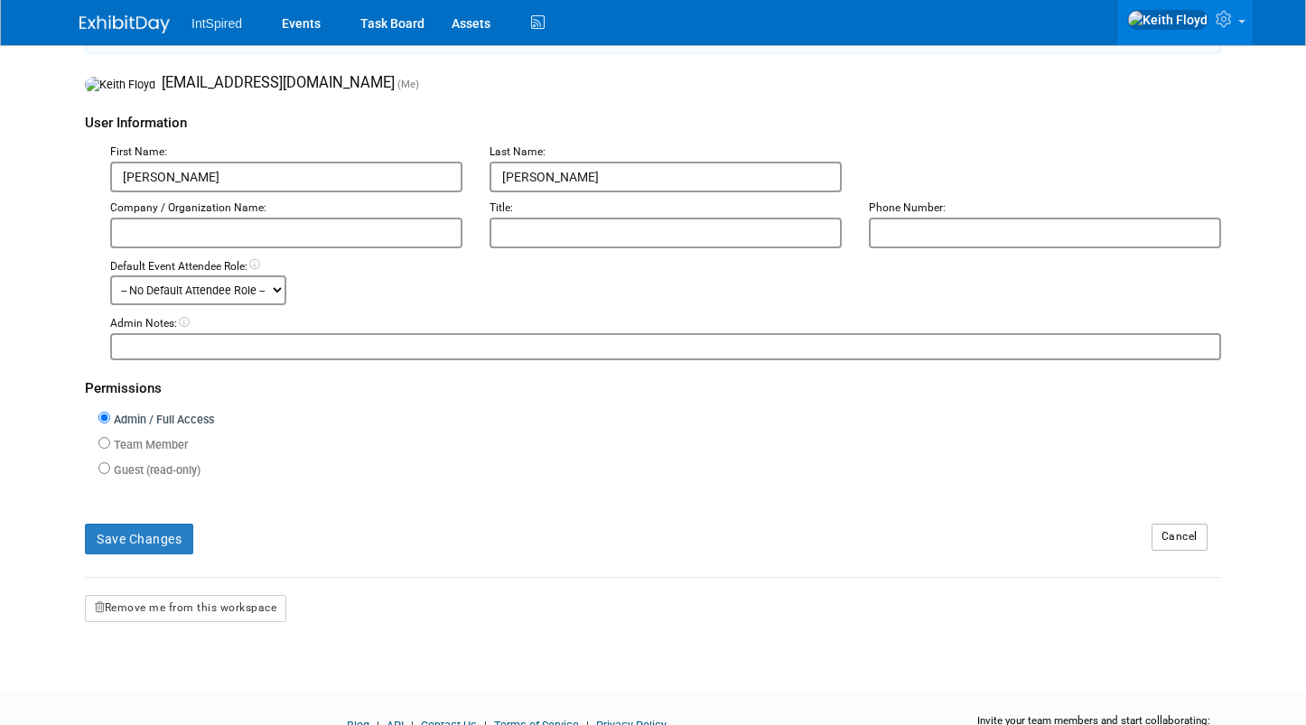
click at [431, 173] on div "First Name: Keith Last Name: Floyd" at bounding box center [666, 168] width 1138 height 50
click at [518, 184] on input "Floyd" at bounding box center [666, 177] width 352 height 31
drag, startPoint x: 529, startPoint y: 182, endPoint x: 504, endPoint y: 180, distance: 25.4
click at [504, 180] on input "Floyd" at bounding box center [666, 177] width 352 height 31
type input "F"
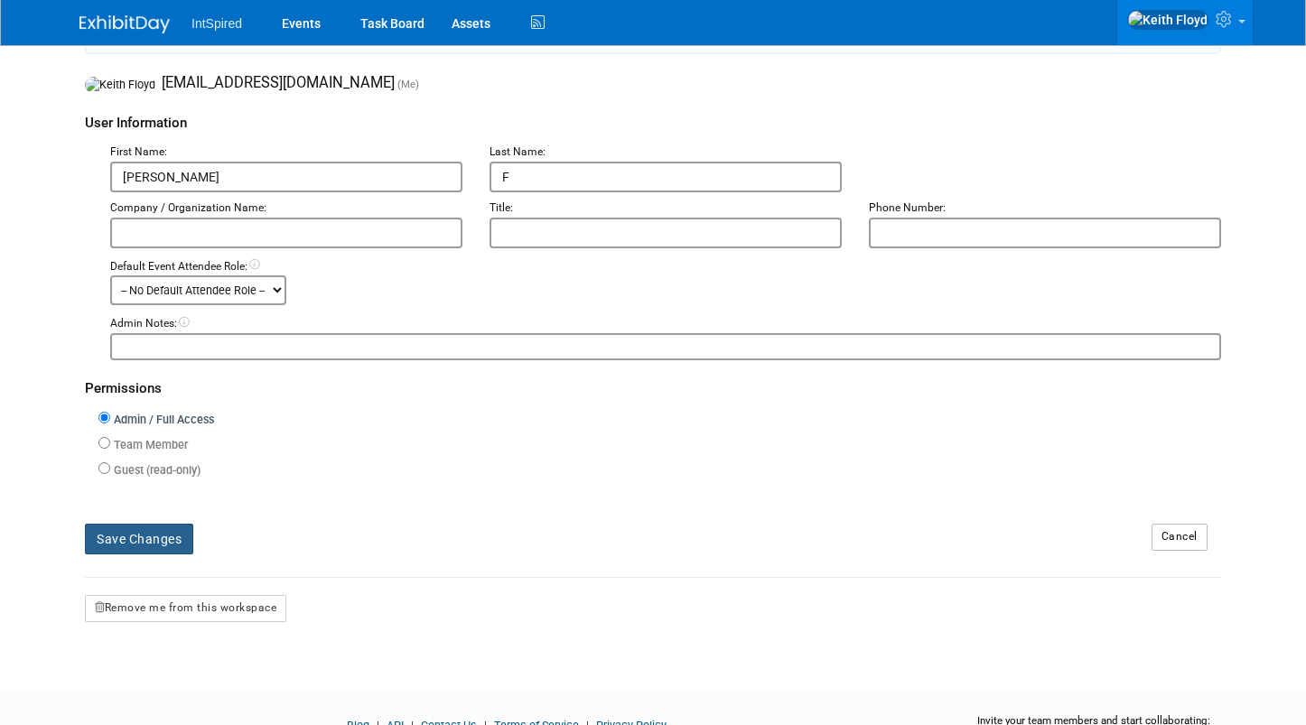
click at [154, 540] on button "Save Changes" at bounding box center [139, 539] width 108 height 31
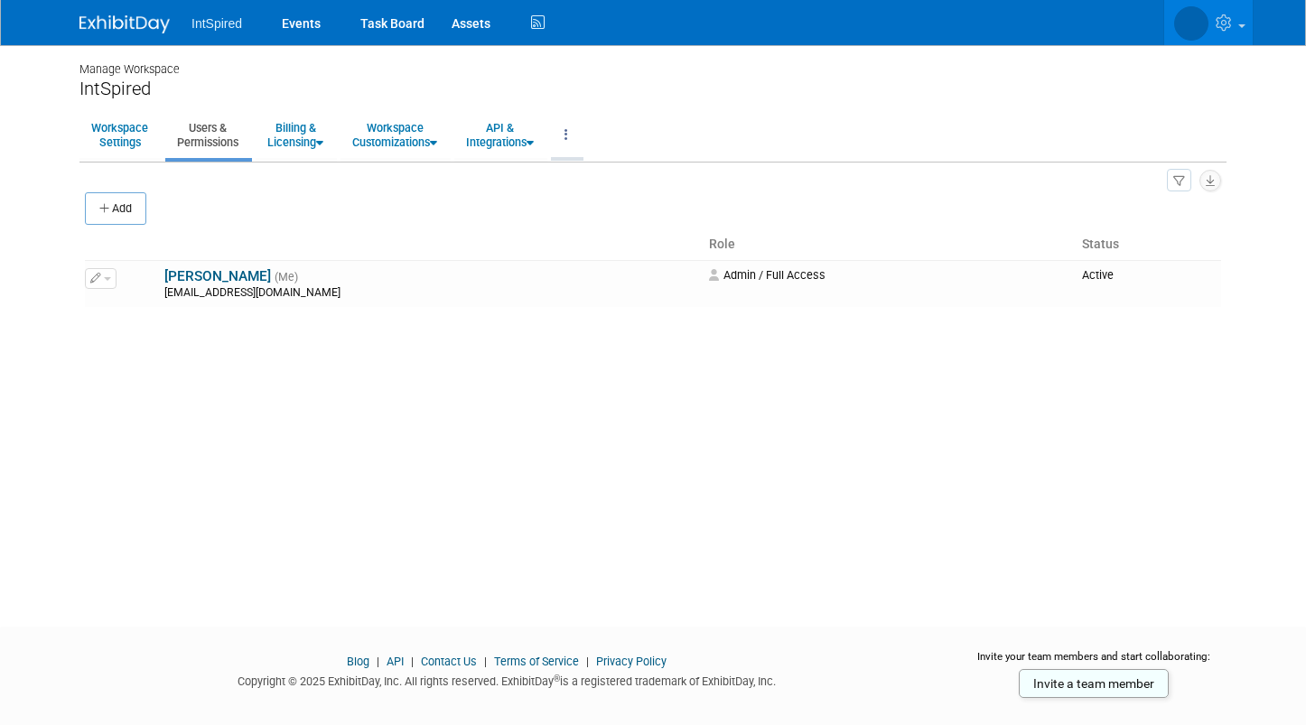
click at [573, 135] on link at bounding box center [566, 135] width 31 height 44
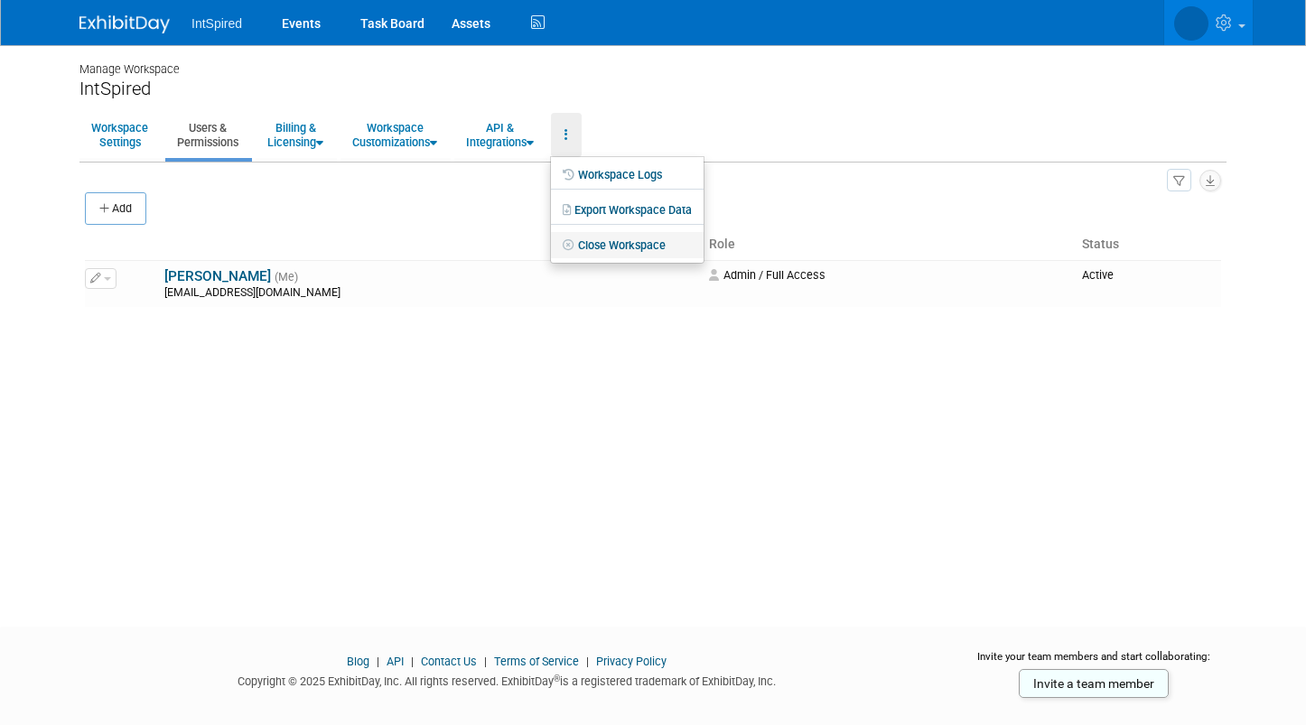
click at [609, 242] on link "Close Workspace" at bounding box center [627, 245] width 153 height 27
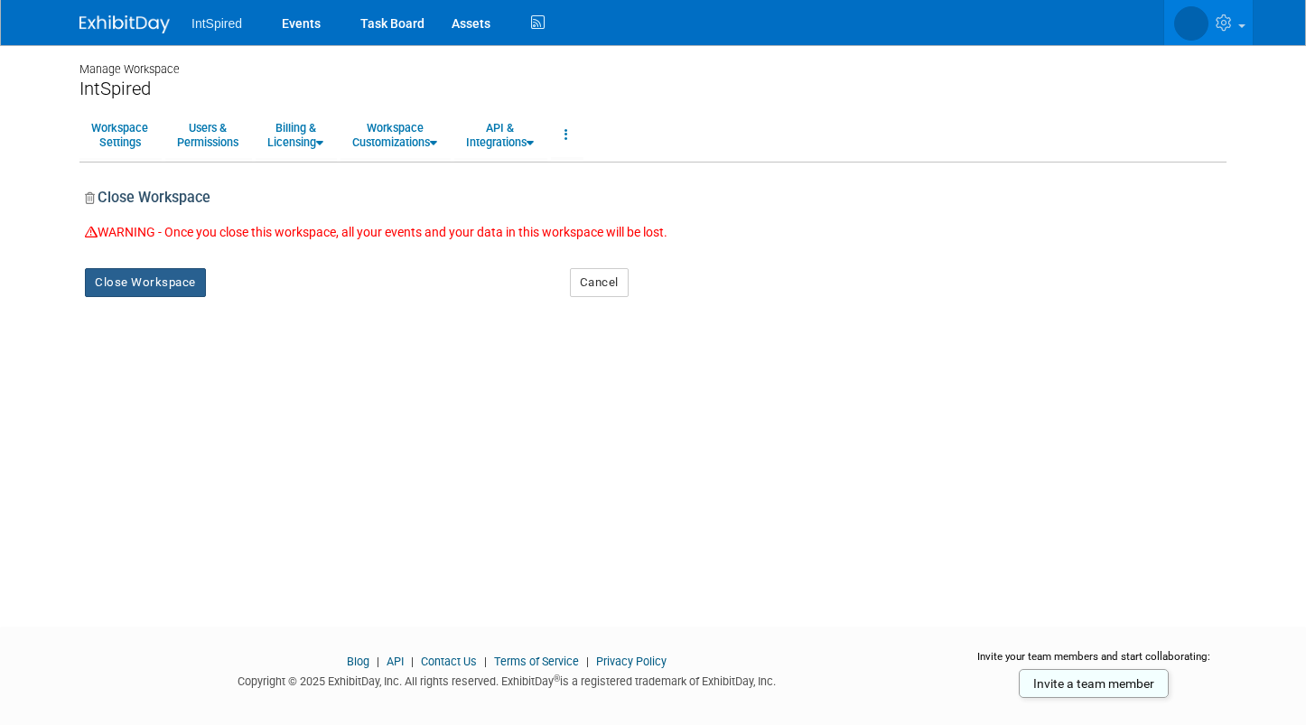
click at [165, 287] on button "Close Workspace" at bounding box center [145, 282] width 121 height 29
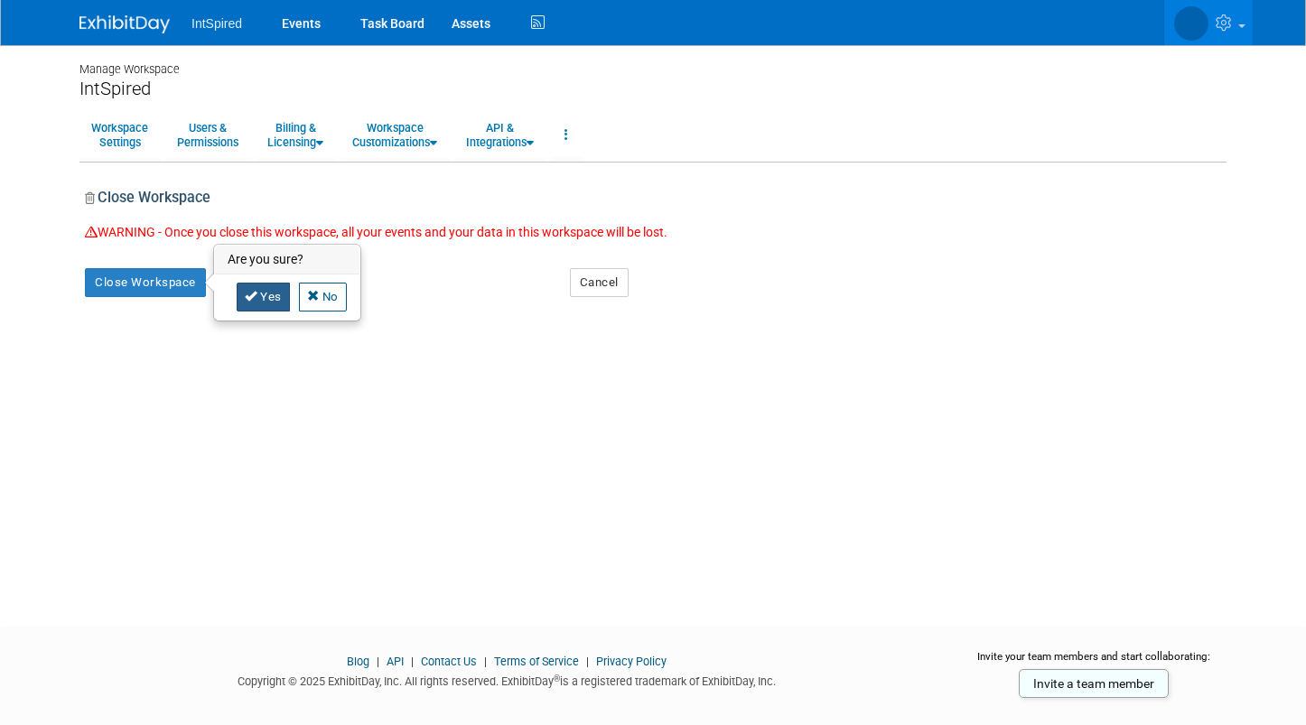
click at [250, 301] on link "Yes" at bounding box center [263, 297] width 53 height 29
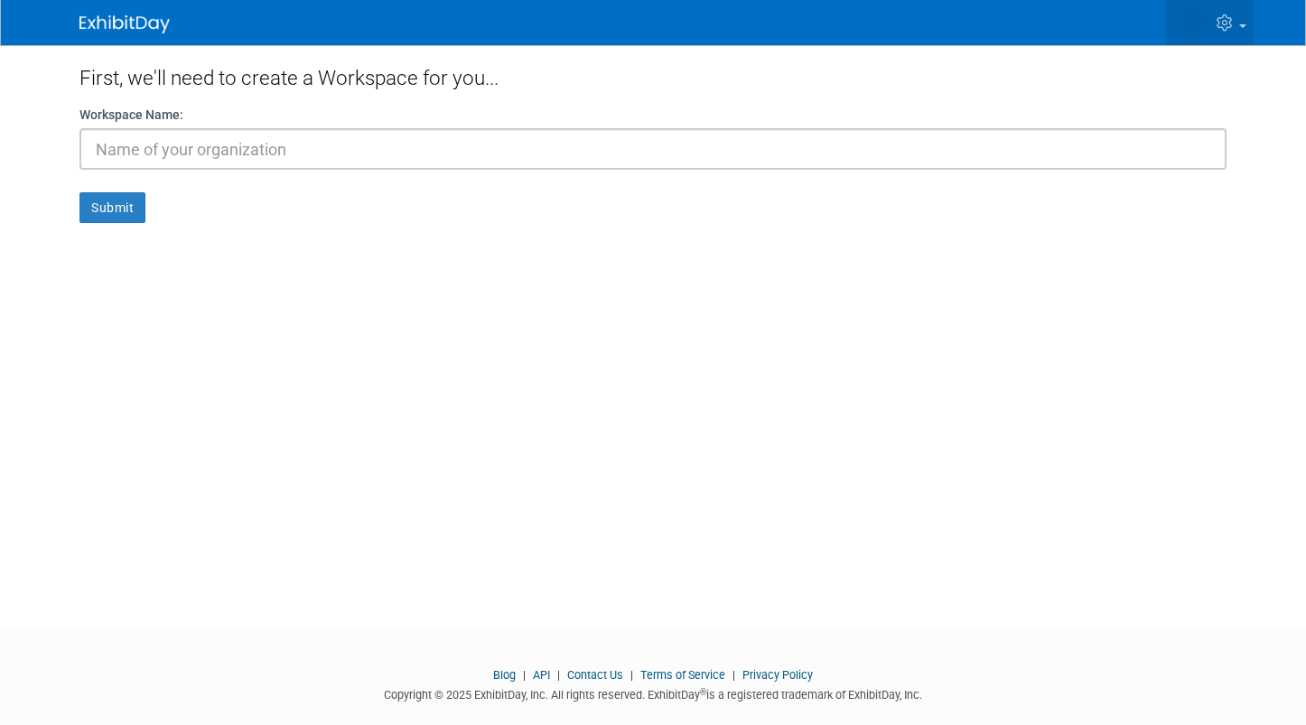
click at [1236, 30] on icon at bounding box center [1227, 22] width 21 height 16
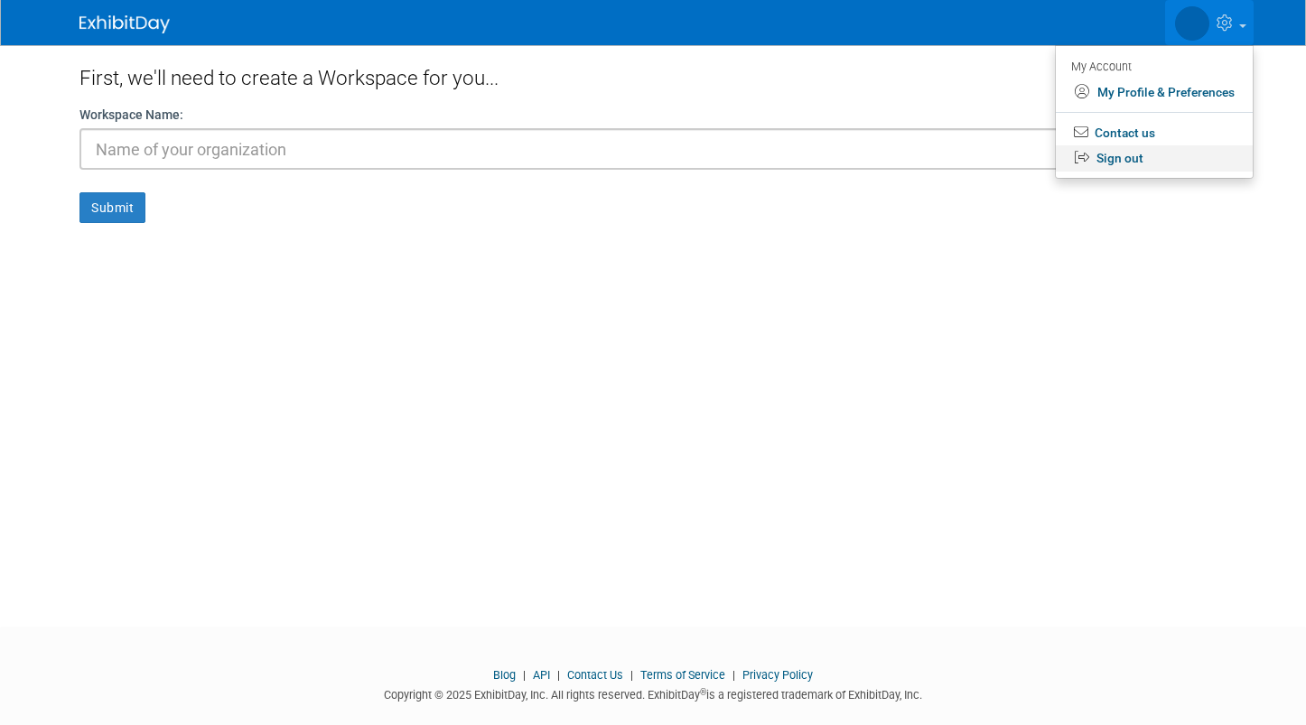
click at [1143, 154] on link "Sign out" at bounding box center [1154, 158] width 197 height 26
